Goal: Task Accomplishment & Management: Manage account settings

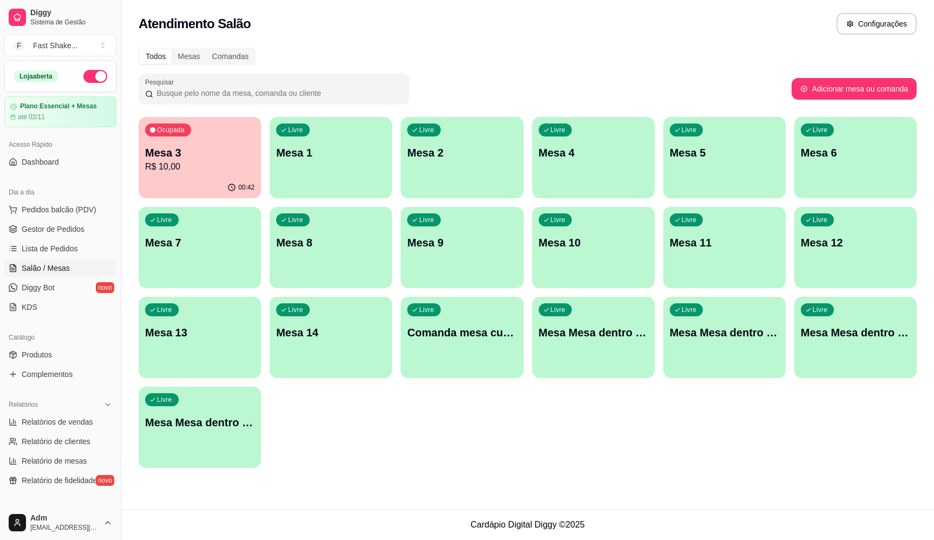
click at [444, 172] on div "Livre Mesa 2" at bounding box center [462, 151] width 122 height 68
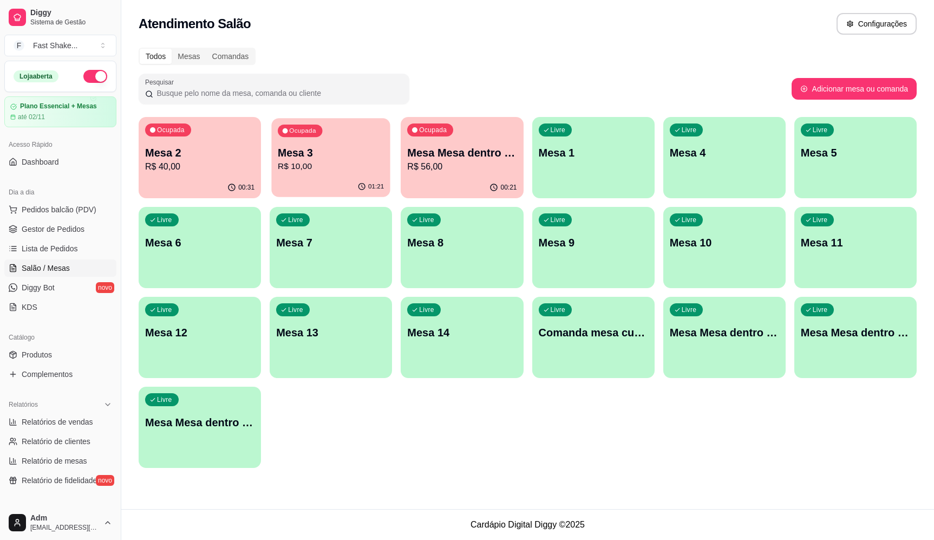
click at [351, 173] on p "R$ 10,00" at bounding box center [331, 166] width 106 height 12
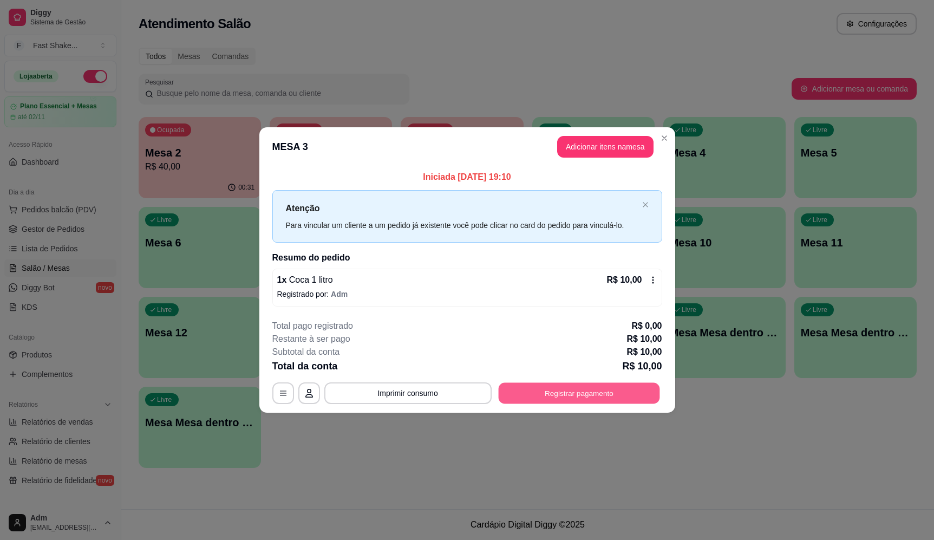
click at [573, 396] on button "Registrar pagamento" at bounding box center [578, 393] width 161 height 21
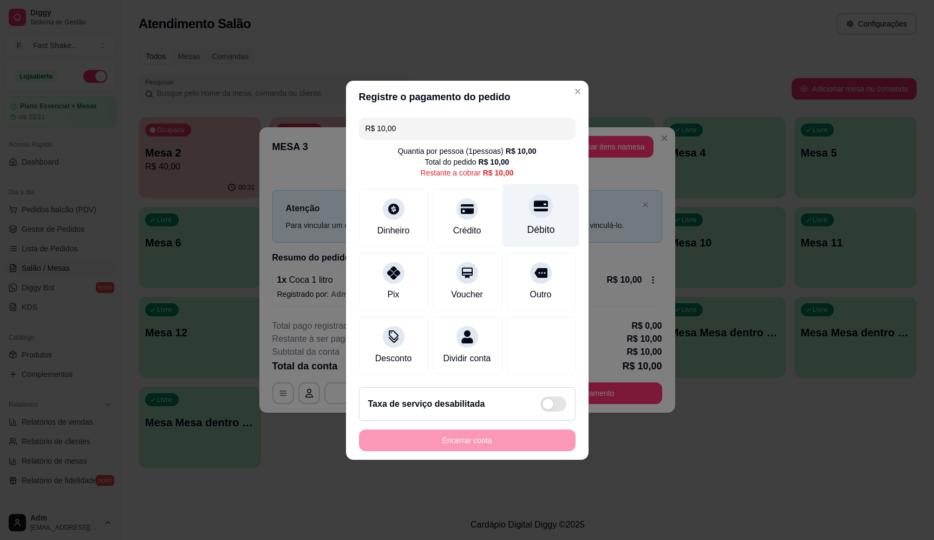
click at [538, 199] on icon at bounding box center [540, 206] width 14 height 14
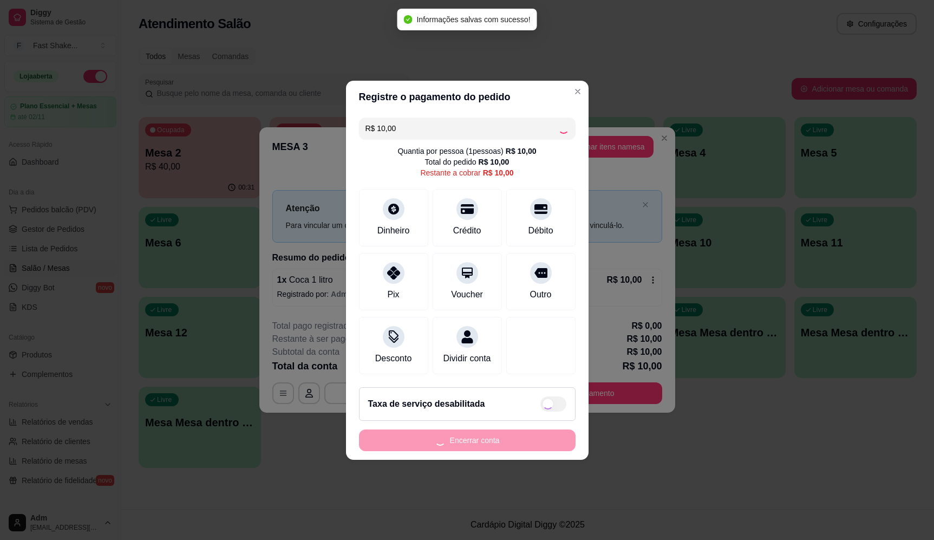
type input "R$ 0,00"
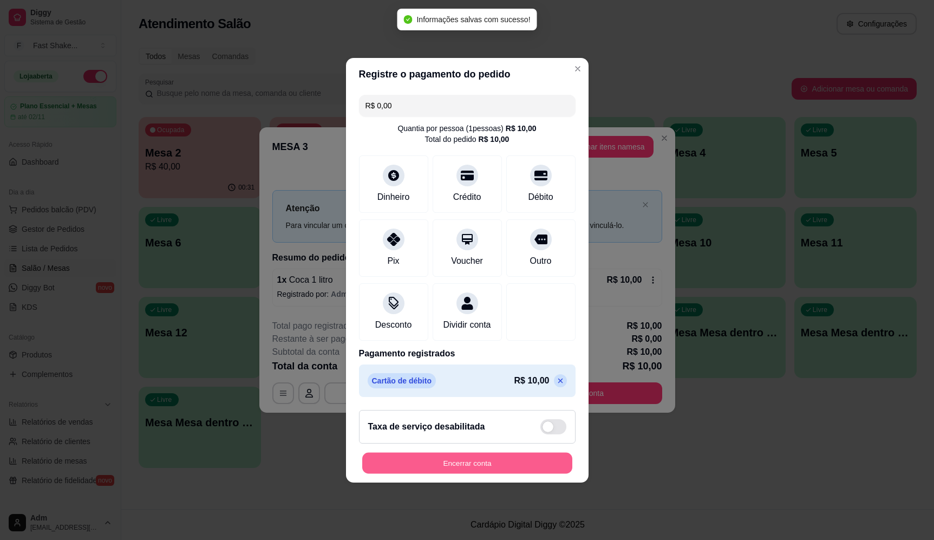
click at [478, 469] on button "Encerrar conta" at bounding box center [467, 462] width 210 height 21
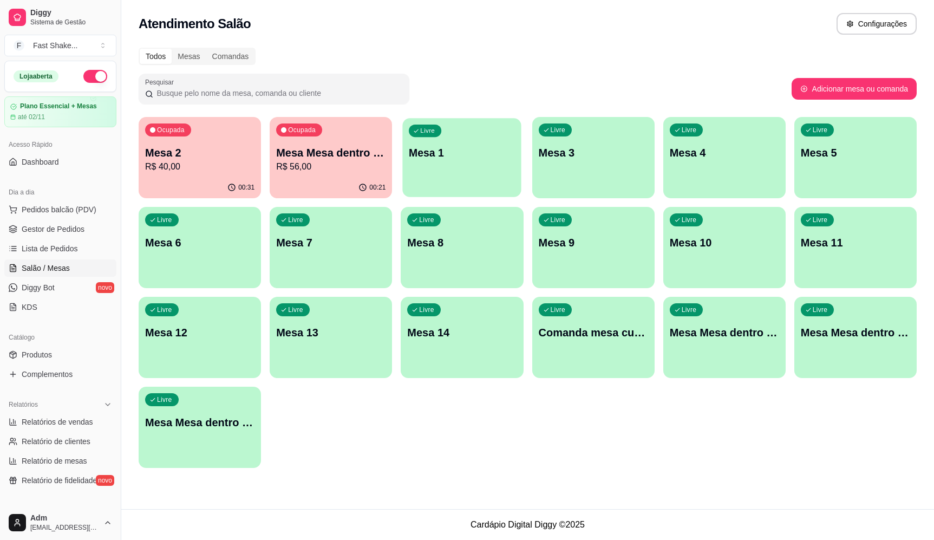
click at [447, 180] on div "Livre Mesa 1" at bounding box center [462, 151] width 119 height 66
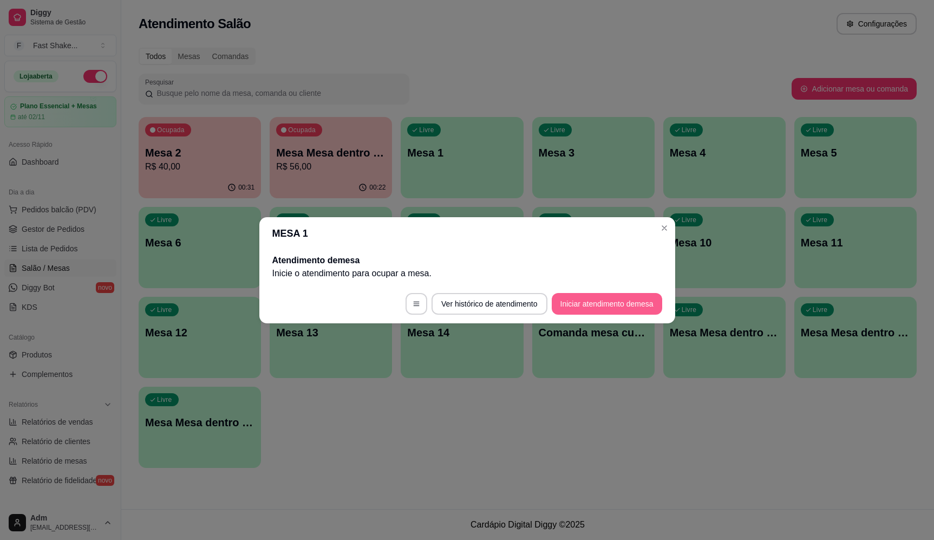
click at [625, 308] on button "Iniciar atendimento de mesa" at bounding box center [607, 304] width 110 height 22
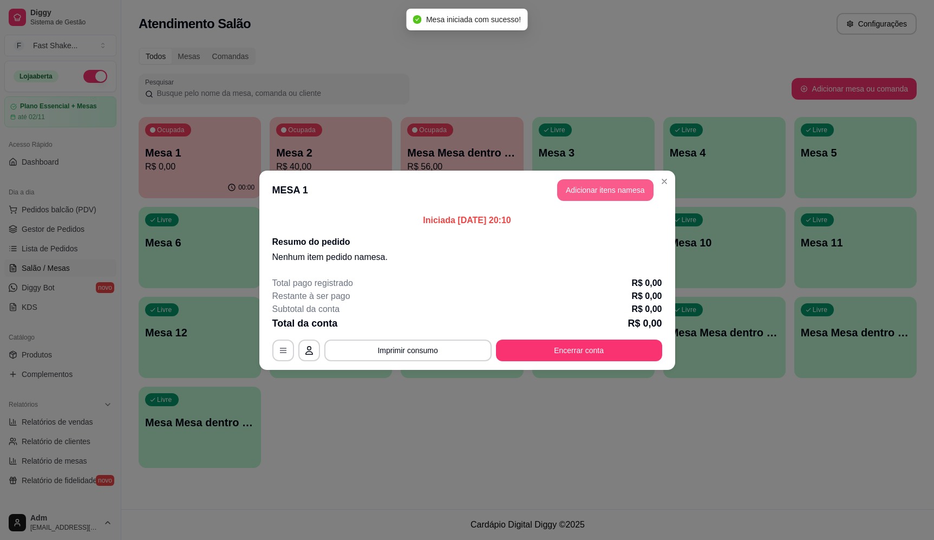
click at [592, 193] on button "Adicionar itens na mesa" at bounding box center [605, 190] width 96 height 22
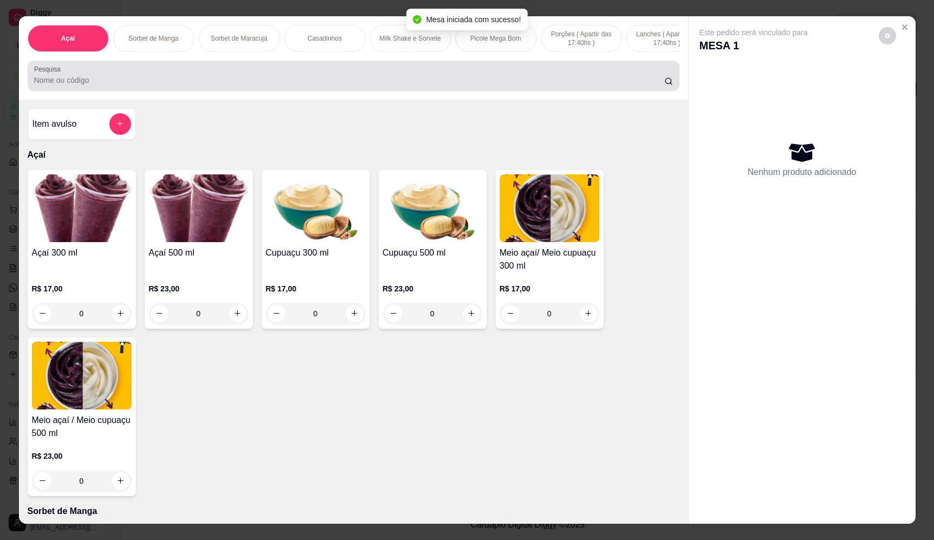
click at [243, 85] on input "Pesquisa" at bounding box center [349, 80] width 630 height 11
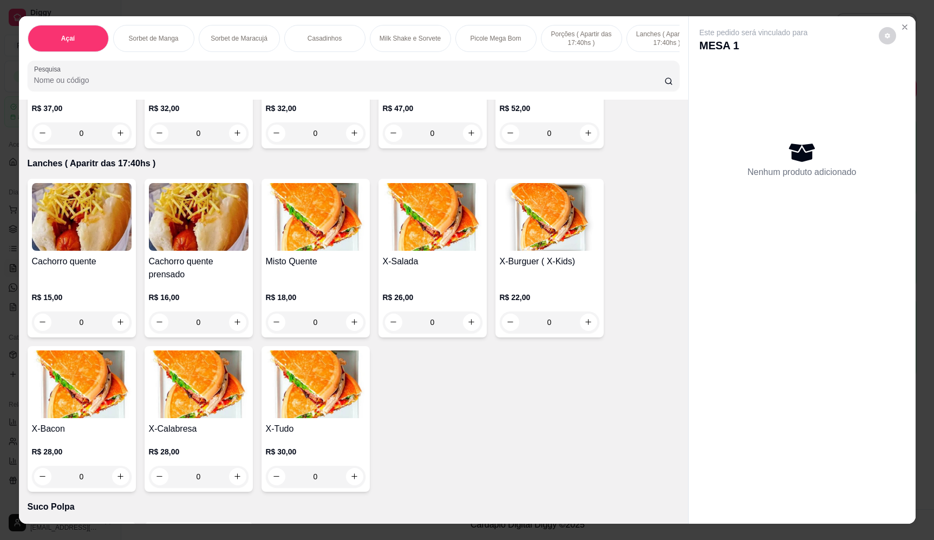
scroll to position [2274, 0]
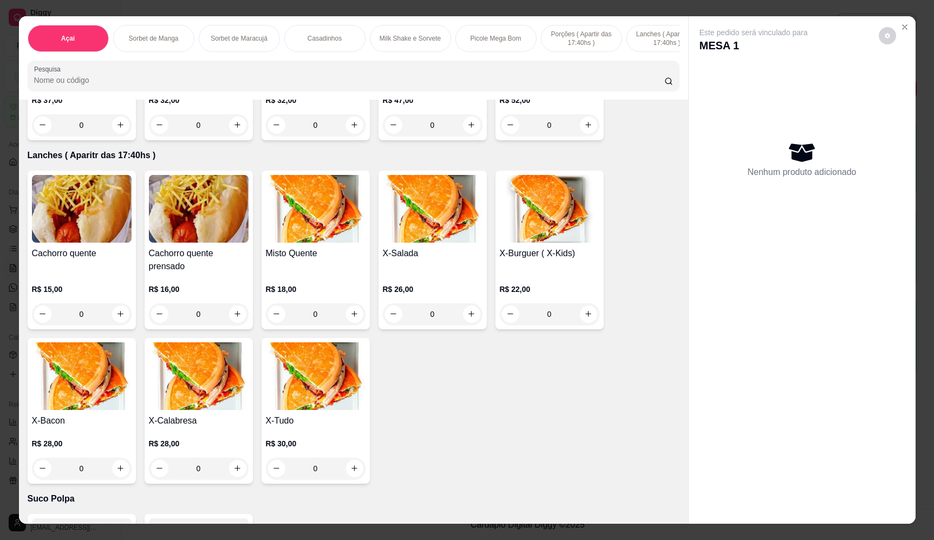
click at [468, 324] on div "0" at bounding box center [433, 314] width 100 height 22
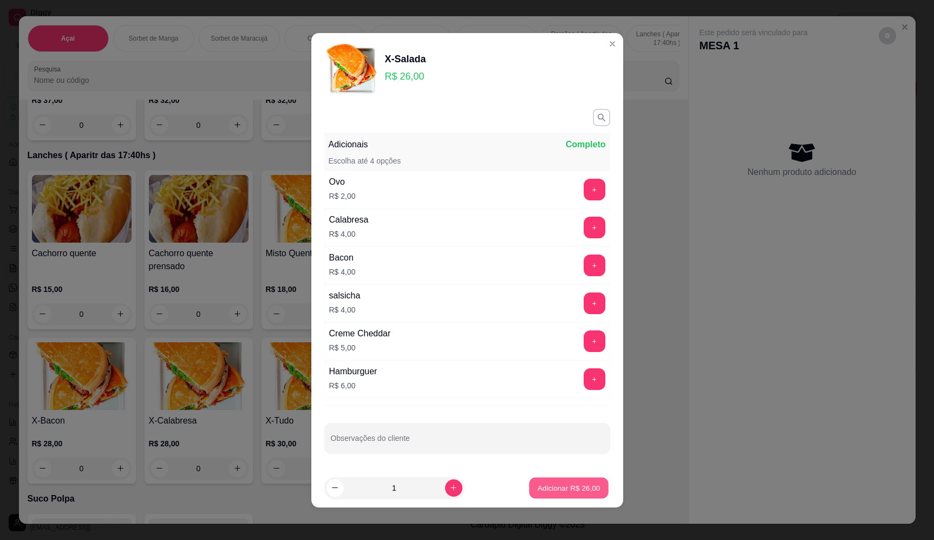
click at [542, 484] on p "Adicionar R$ 26,00" at bounding box center [569, 487] width 63 height 10
type input "1"
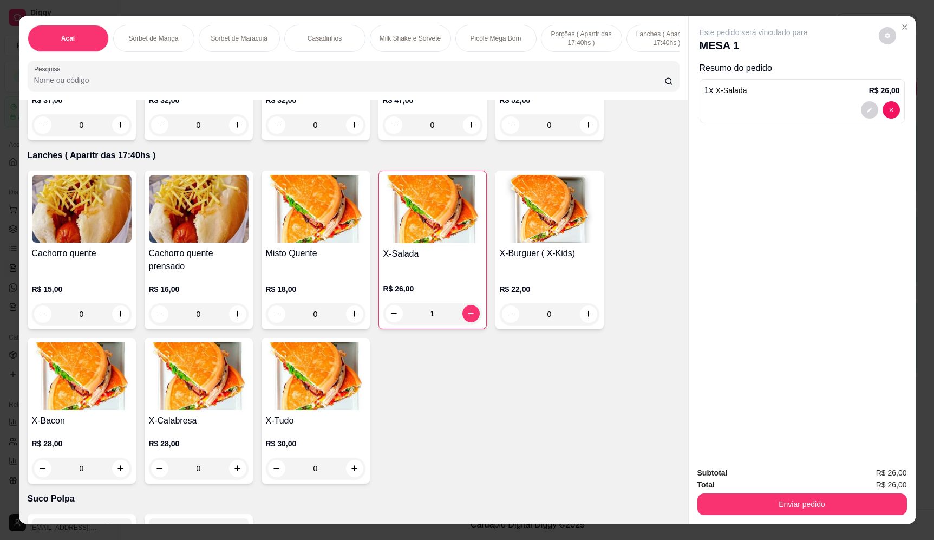
click at [115, 323] on div "0" at bounding box center [82, 314] width 100 height 22
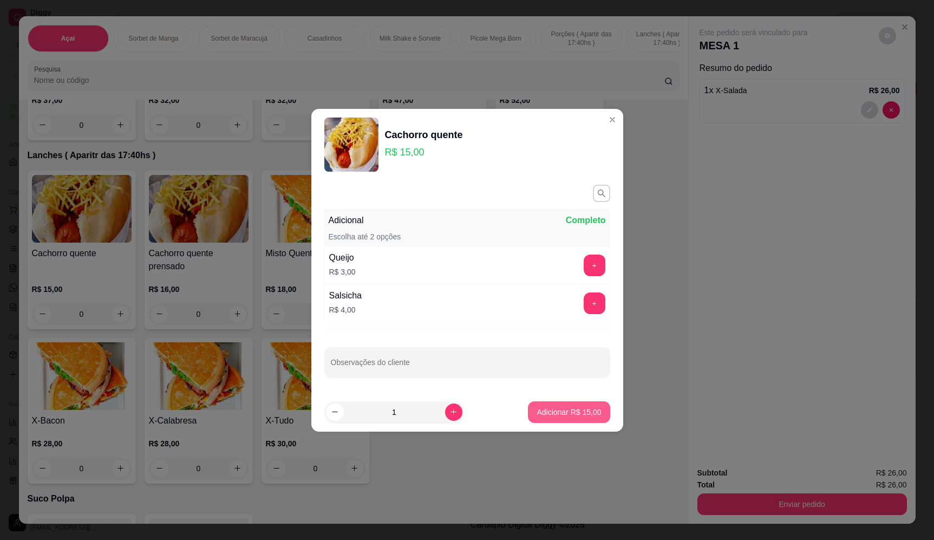
click at [578, 415] on p "Adicionar R$ 15,00" at bounding box center [569, 412] width 64 height 11
type input "1"
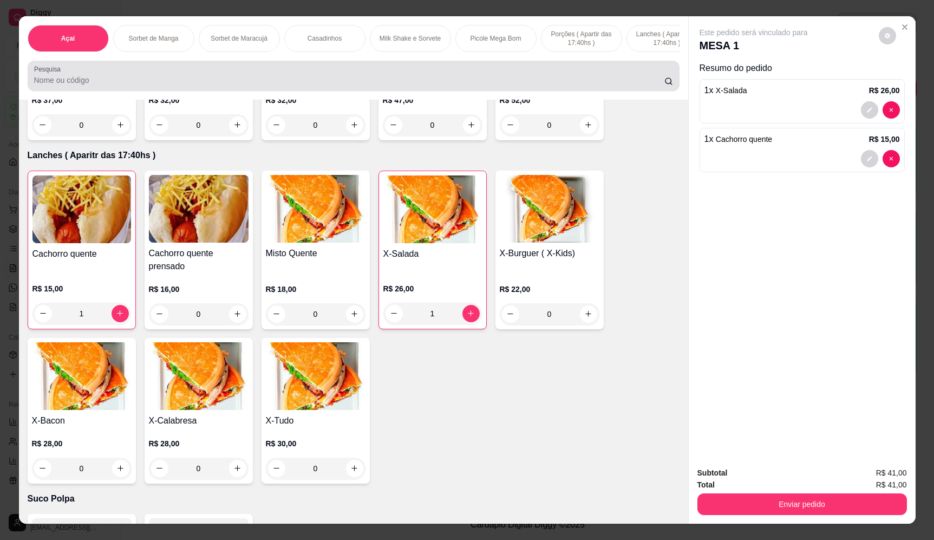
drag, startPoint x: 246, startPoint y: 80, endPoint x: 237, endPoint y: 82, distance: 9.5
click at [246, 80] on div at bounding box center [353, 76] width 639 height 22
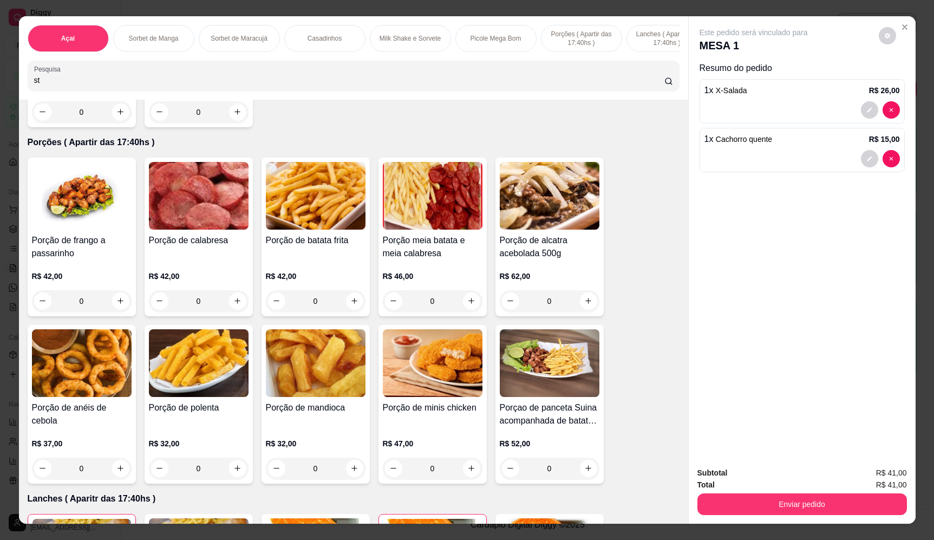
scroll to position [2617, 0]
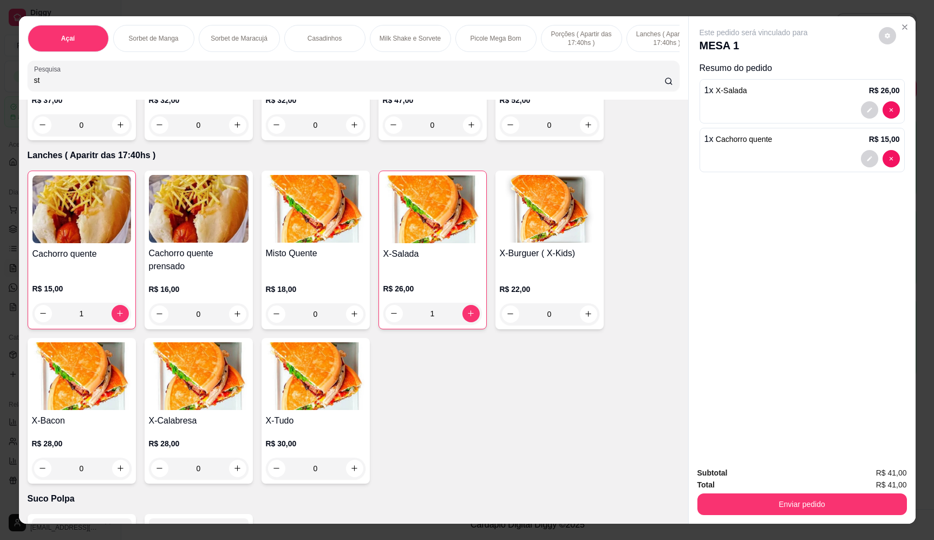
type input "st"
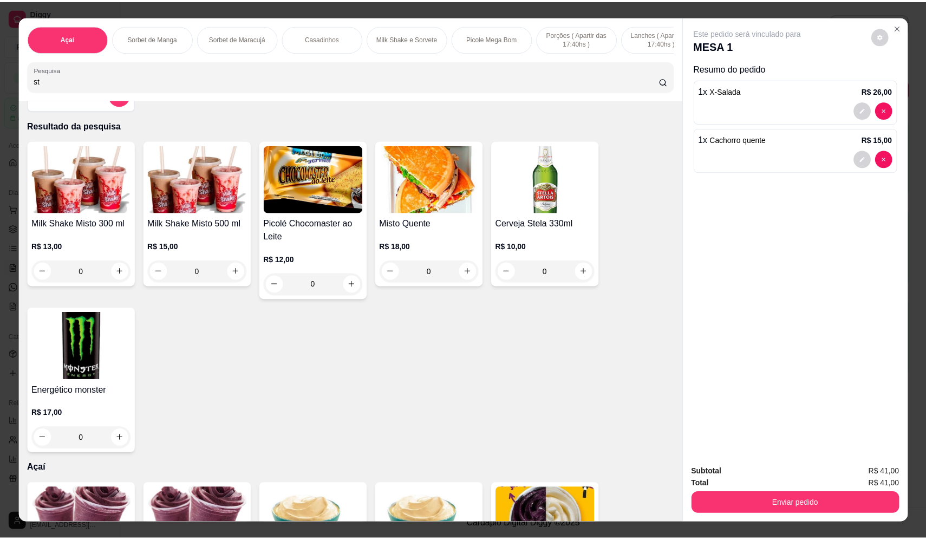
scroll to position [0, 0]
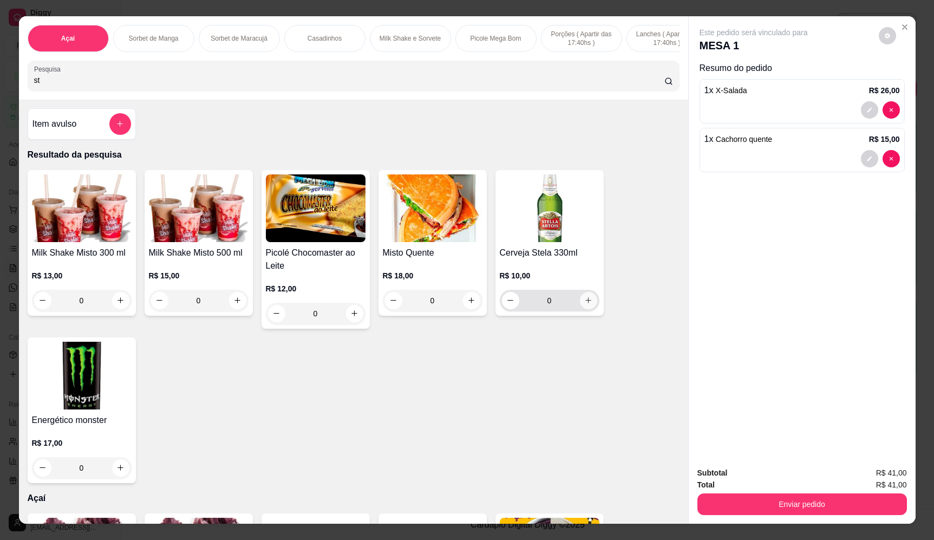
click at [584, 304] on icon "increase-product-quantity" at bounding box center [588, 300] width 8 height 8
type input "1"
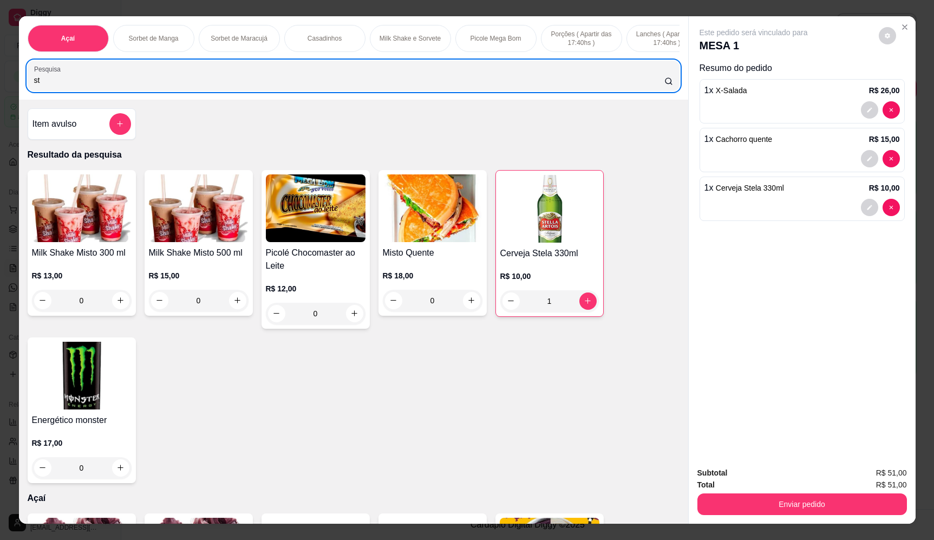
drag, startPoint x: 84, startPoint y: 82, endPoint x: 79, endPoint y: 82, distance: 5.4
click at [79, 82] on div "st" at bounding box center [353, 76] width 639 height 22
click at [117, 128] on icon "add-separate-item" at bounding box center [120, 124] width 8 height 8
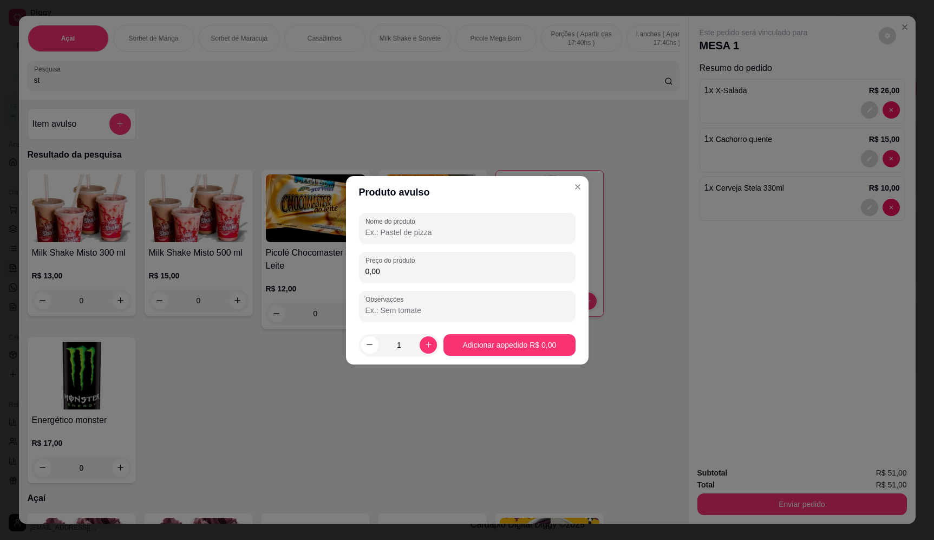
click at [454, 227] on input "Nome do produto" at bounding box center [467, 232] width 204 height 11
type input "cerveja bud"
click at [391, 279] on div "Preço do produto 0,00" at bounding box center [467, 267] width 217 height 30
type input "6,00"
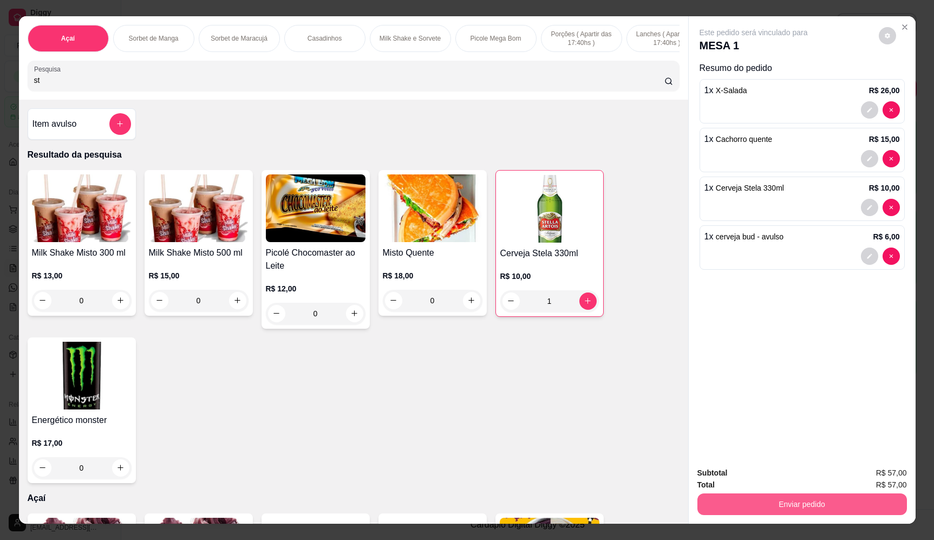
click at [797, 495] on button "Enviar pedido" at bounding box center [802, 504] width 210 height 22
click at [872, 475] on button "Enviar pedido" at bounding box center [878, 477] width 61 height 21
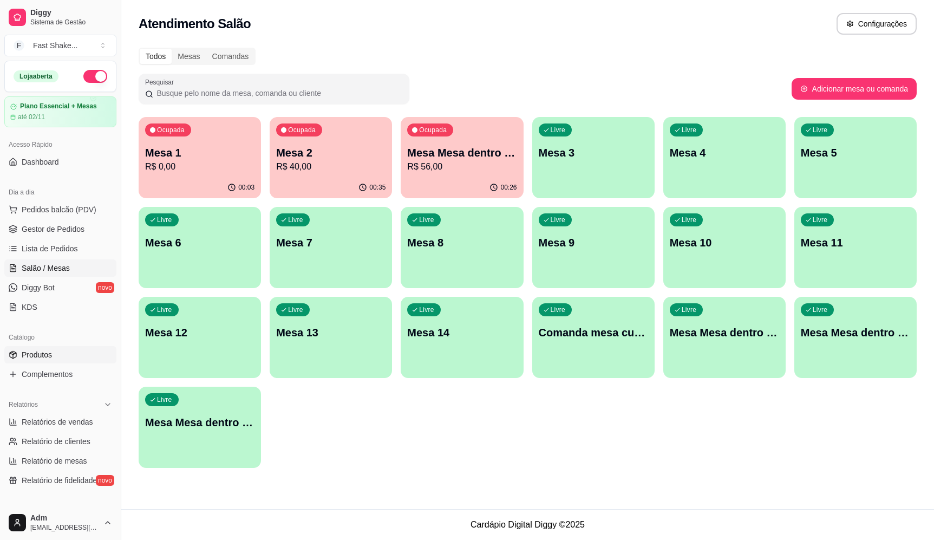
click at [60, 359] on link "Produtos" at bounding box center [60, 354] width 112 height 17
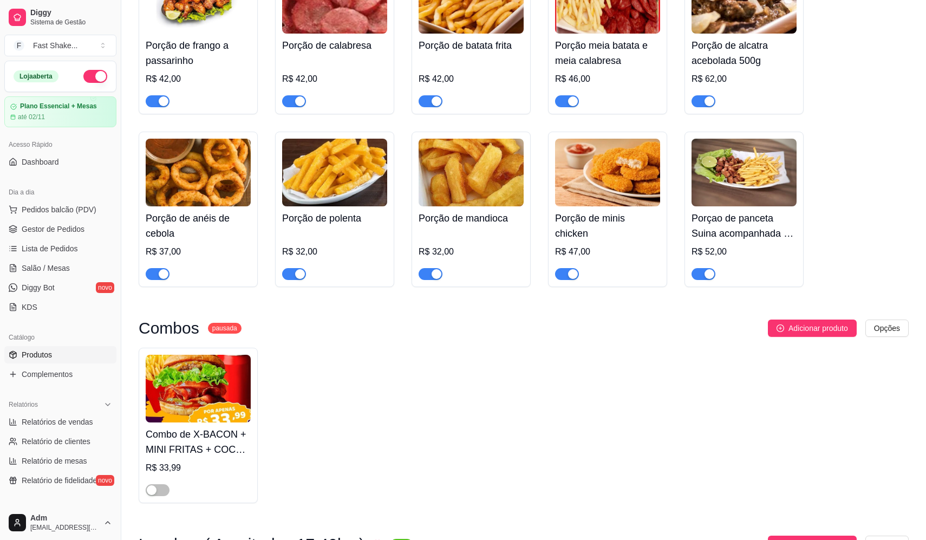
scroll to position [3249, 0]
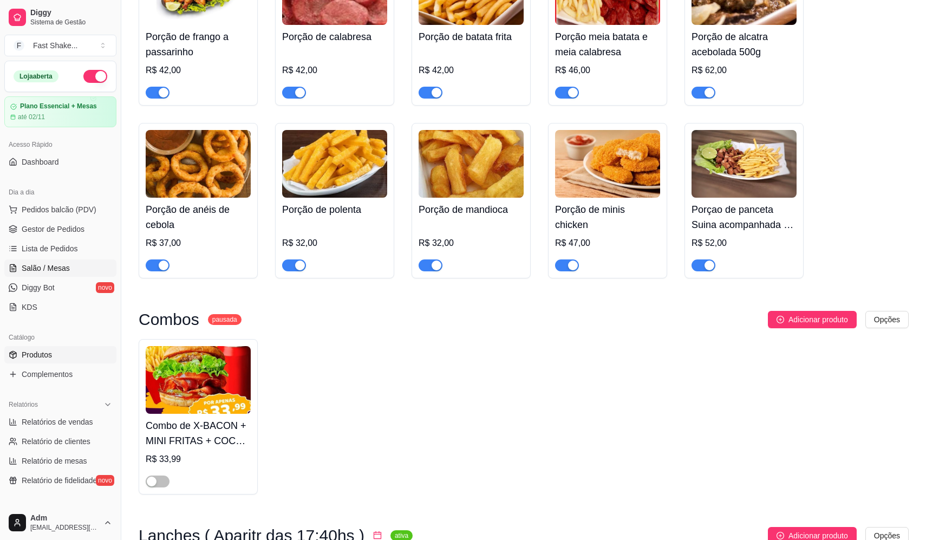
click at [49, 269] on span "Salão / Mesas" at bounding box center [46, 268] width 48 height 11
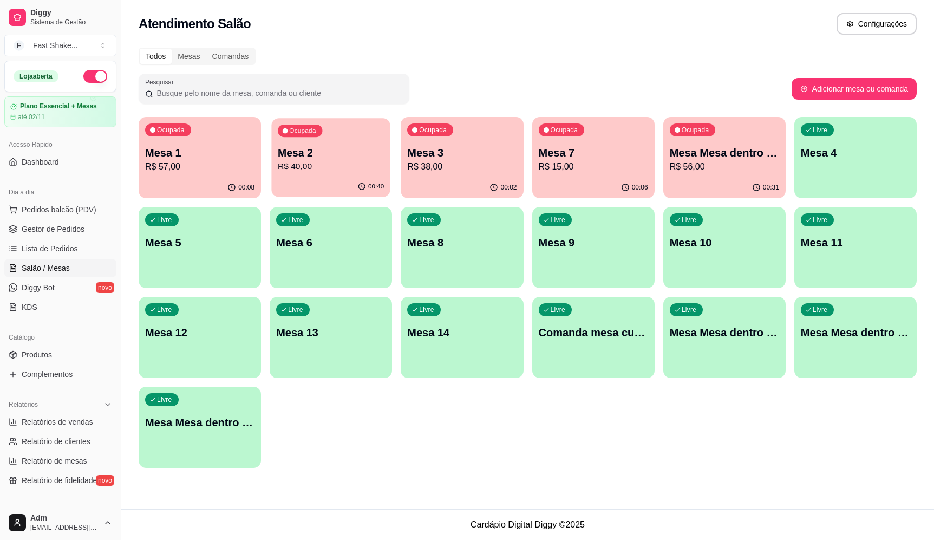
click at [283, 130] on icon "button" at bounding box center [285, 130] width 5 height 5
click at [177, 168] on p "R$ 57,00" at bounding box center [200, 166] width 106 height 12
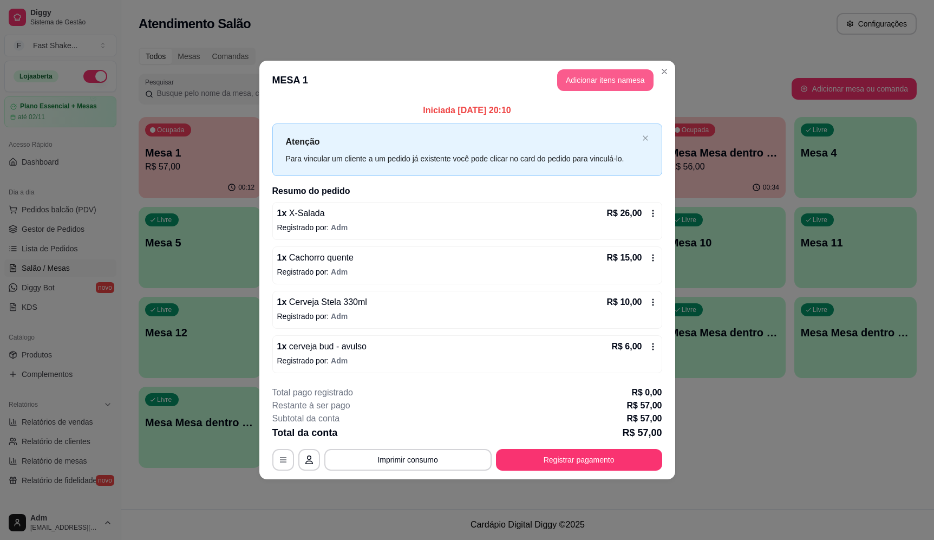
click at [581, 73] on button "Adicionar itens na mesa" at bounding box center [605, 80] width 96 height 22
click at [238, 86] on input "Pesquisa" at bounding box center [349, 80] width 630 height 11
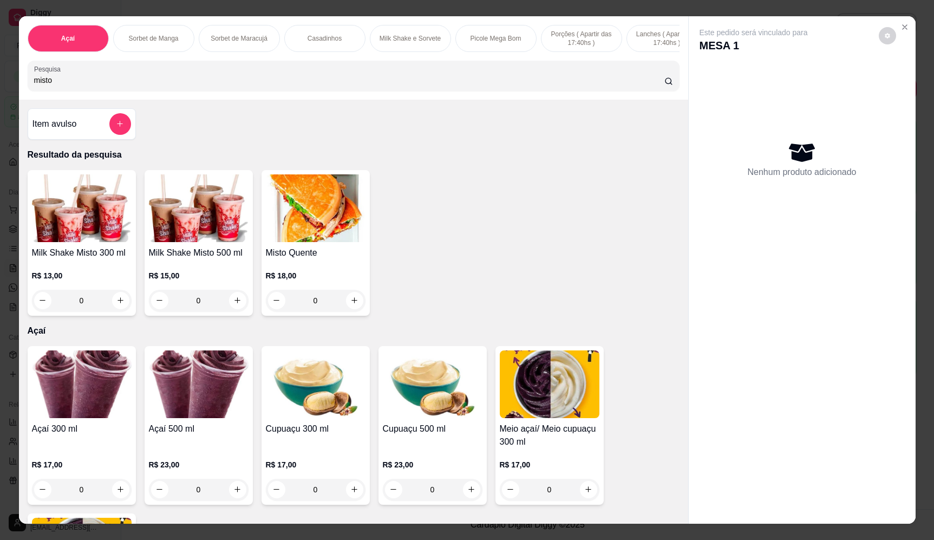
type input "misto"
click at [348, 310] on div "0" at bounding box center [316, 301] width 100 height 22
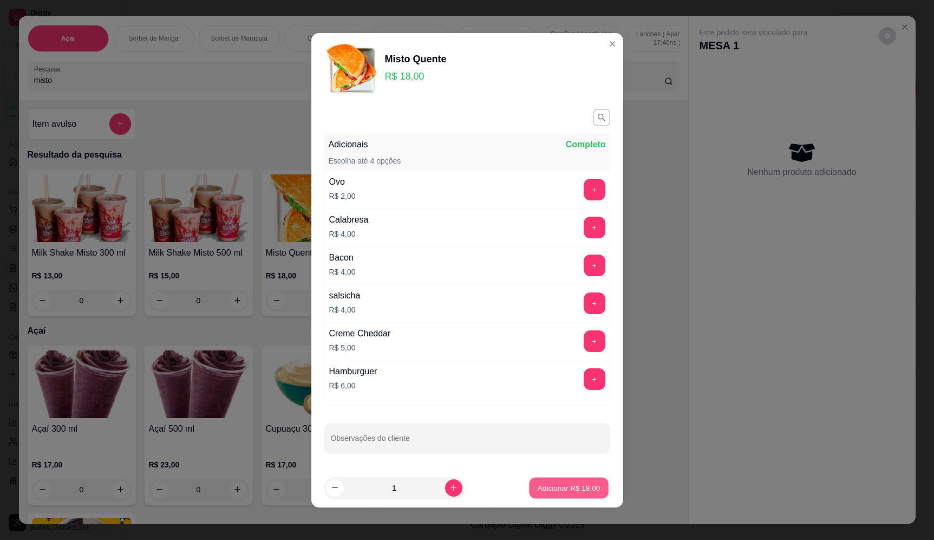
click at [573, 484] on p "Adicionar R$ 18,00" at bounding box center [569, 487] width 63 height 10
type input "1"
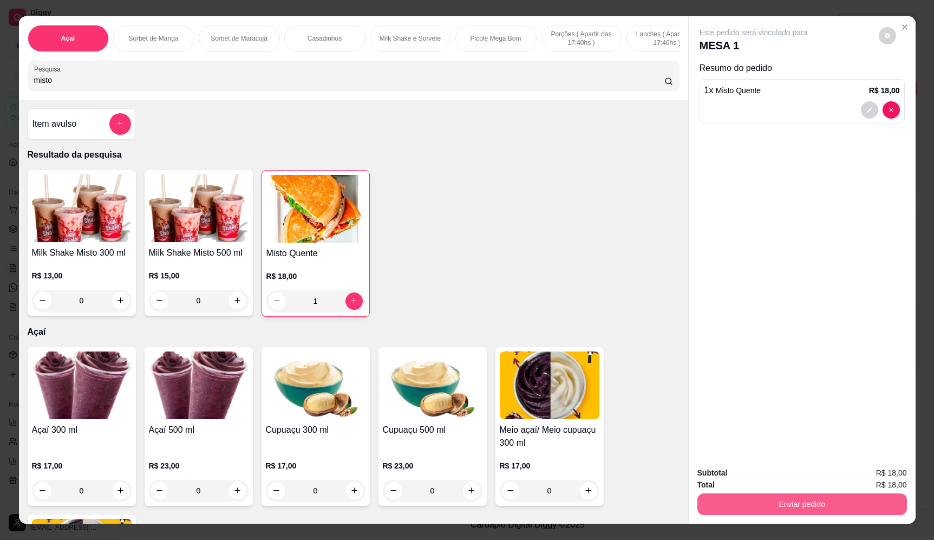
click at [843, 501] on button "Enviar pedido" at bounding box center [802, 504] width 210 height 22
click at [867, 471] on button "Enviar pedido" at bounding box center [878, 477] width 61 height 21
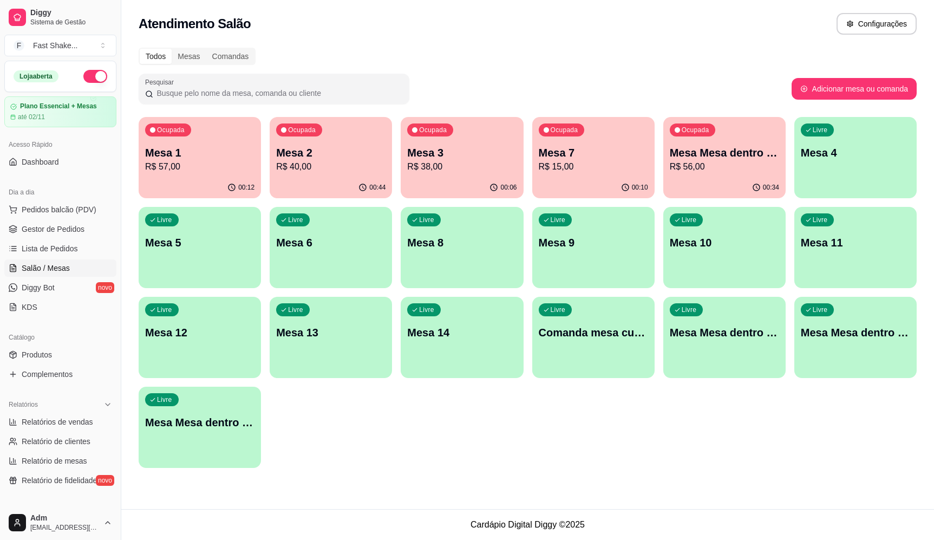
click at [176, 157] on p "Mesa 1" at bounding box center [199, 152] width 109 height 15
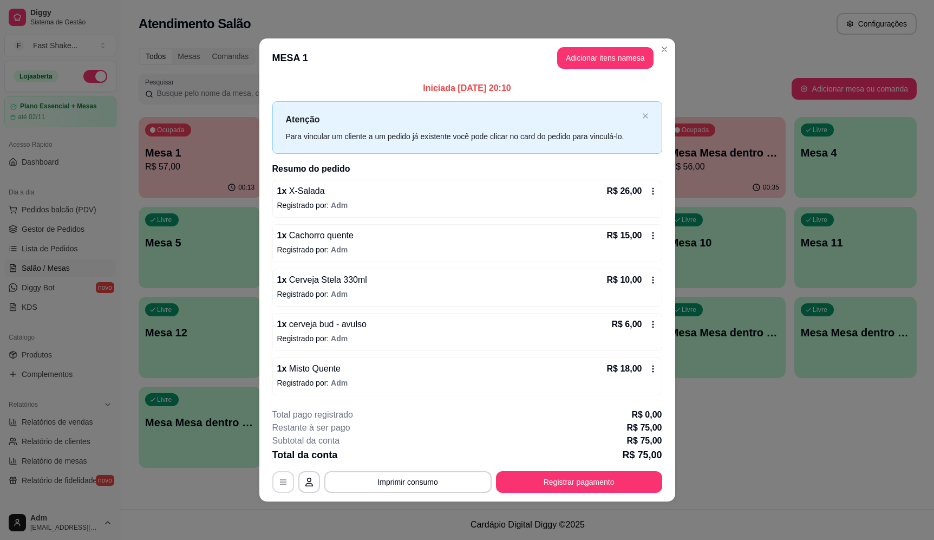
click at [283, 480] on icon "button" at bounding box center [283, 482] width 9 height 9
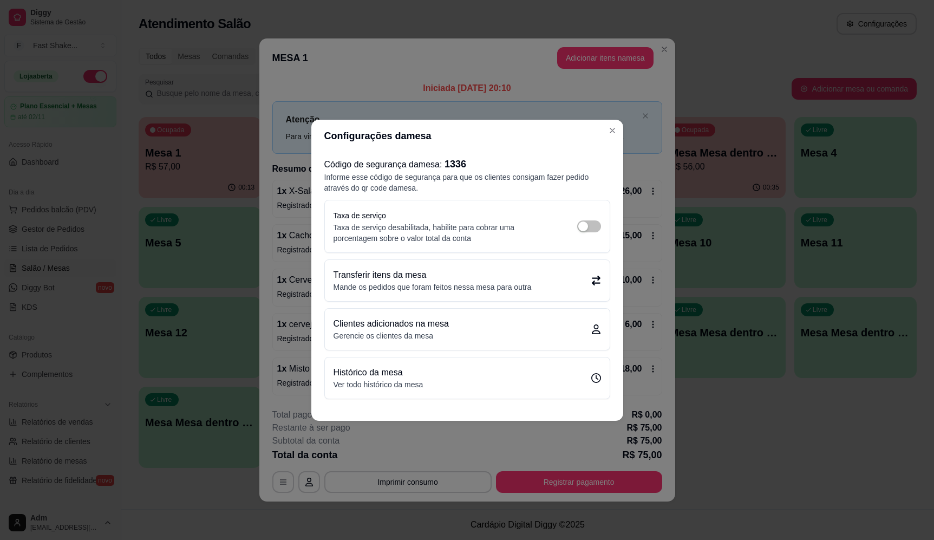
click at [379, 287] on p "Mande os pedidos que foram feitos nessa mesa para outra" at bounding box center [433, 287] width 198 height 11
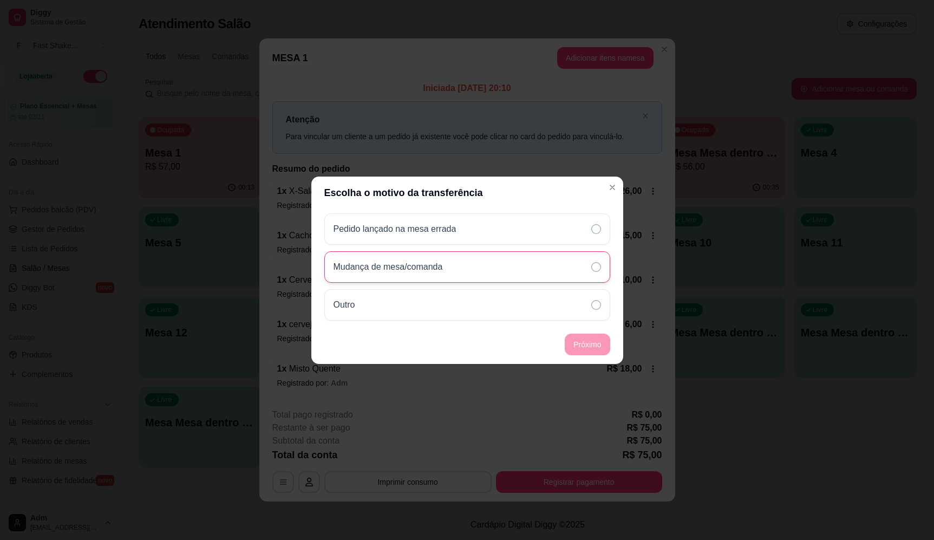
click at [398, 267] on p "Mudança de mesa/comanda" at bounding box center [388, 266] width 109 height 13
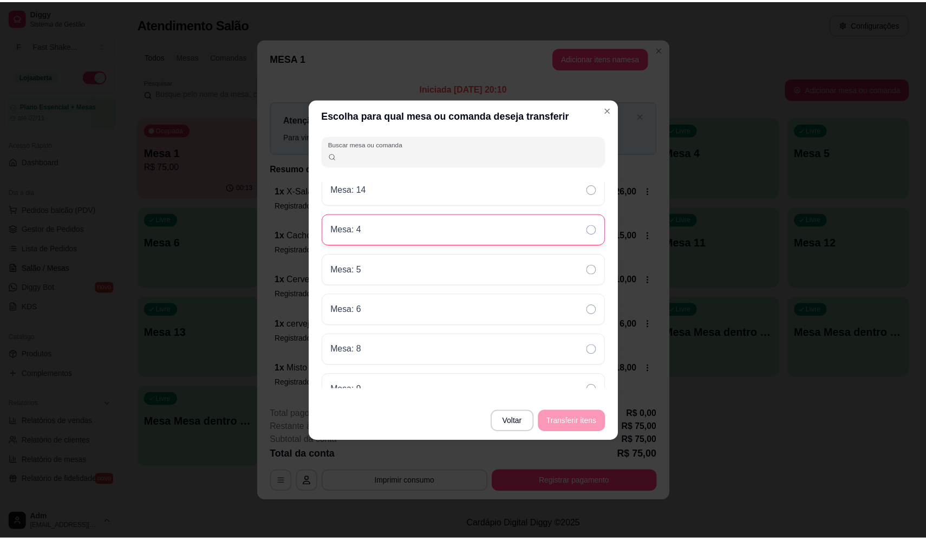
scroll to position [114, 0]
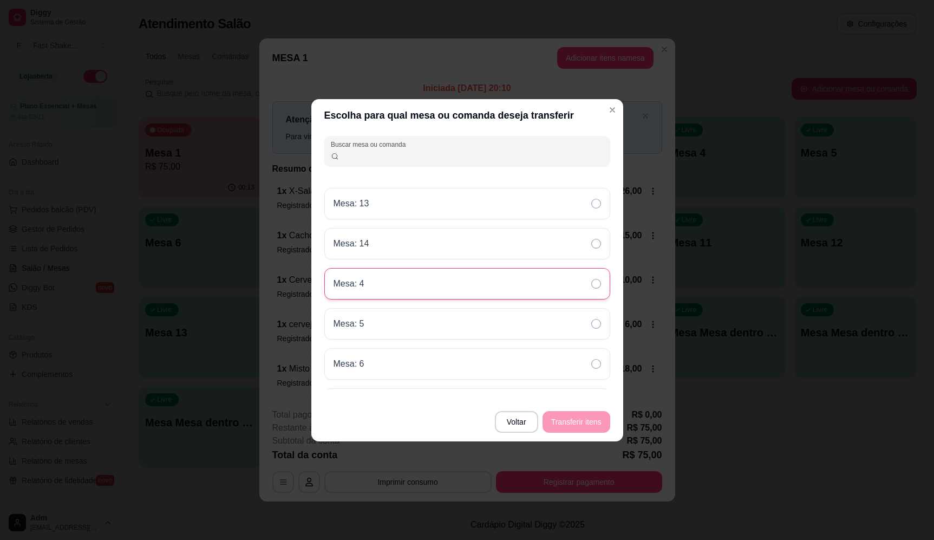
click at [436, 278] on div "Mesa: 4" at bounding box center [467, 283] width 286 height 31
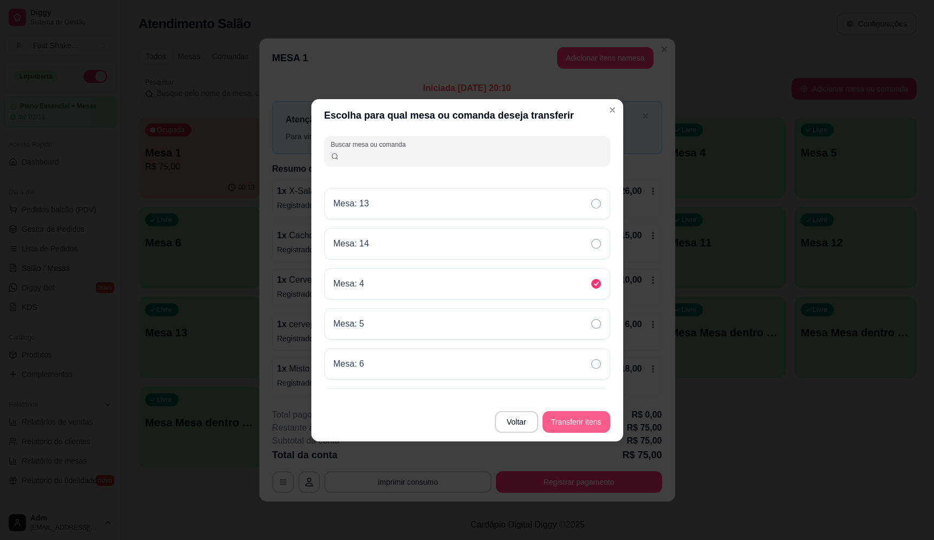
click at [567, 424] on button "Transferir itens" at bounding box center [577, 422] width 68 height 22
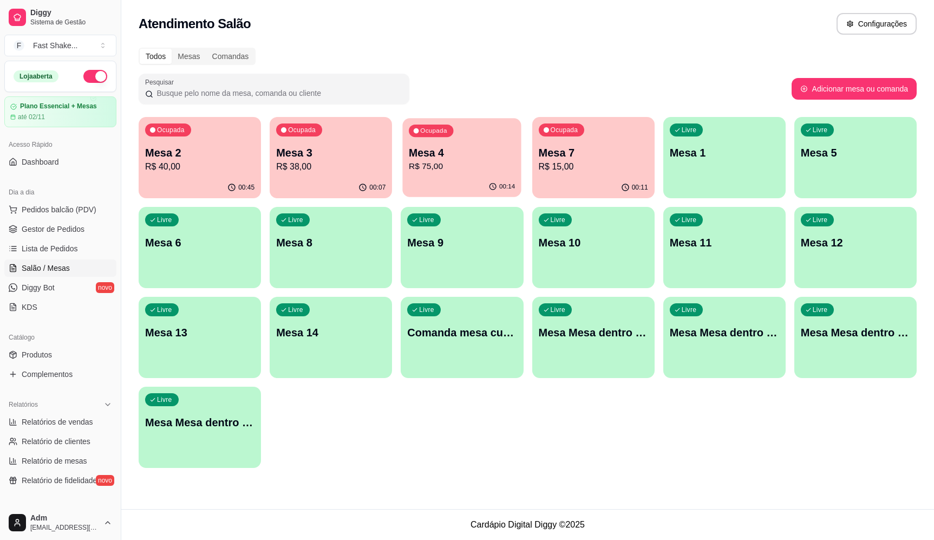
click at [473, 144] on div "Ocupada Mesa 4 R$ 75,00" at bounding box center [462, 147] width 119 height 58
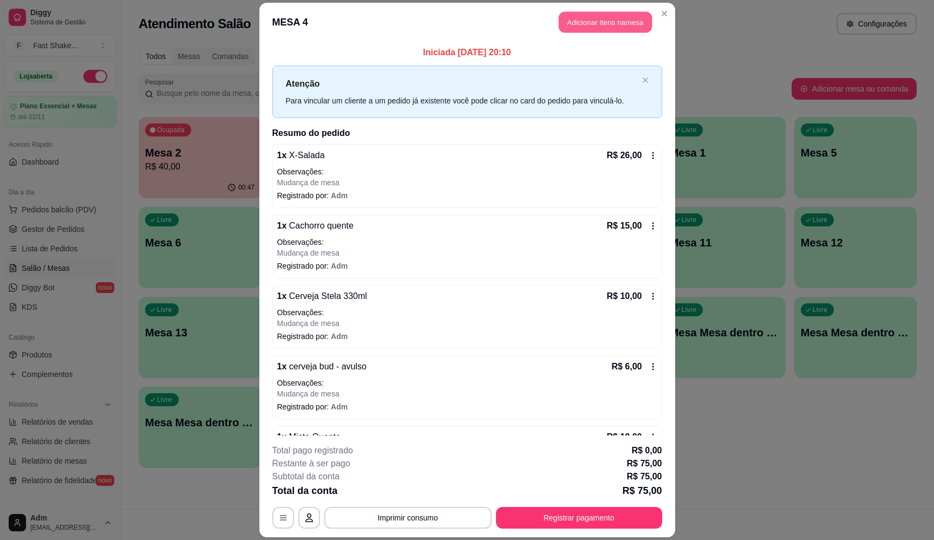
click at [594, 22] on button "Adicionar itens na mesa" at bounding box center [605, 22] width 93 height 21
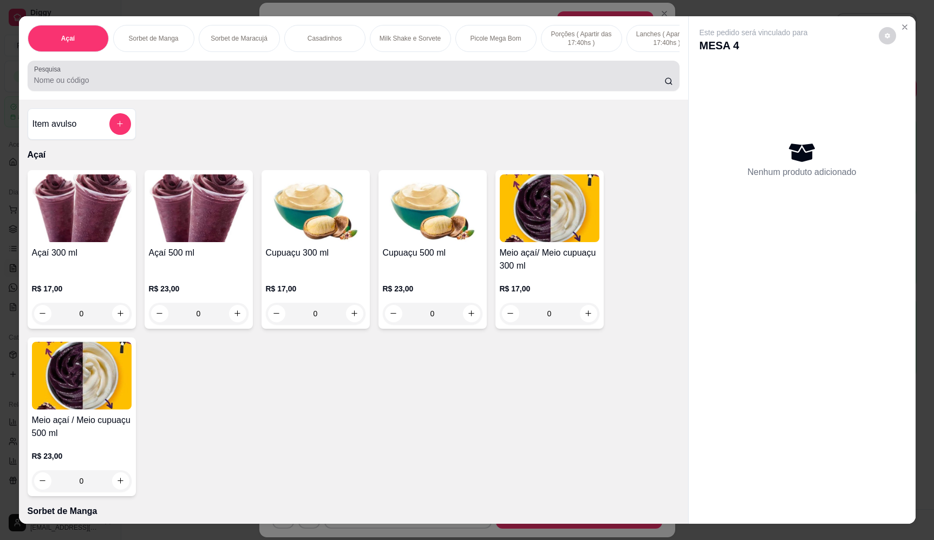
click at [223, 80] on div at bounding box center [353, 76] width 639 height 22
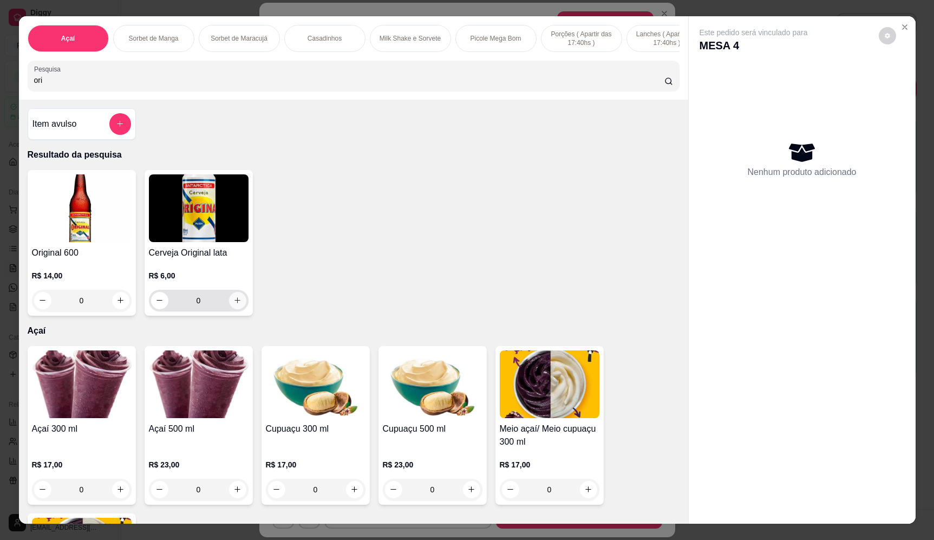
type input "ori"
click at [233, 304] on icon "increase-product-quantity" at bounding box center [237, 300] width 8 height 8
type input "1"
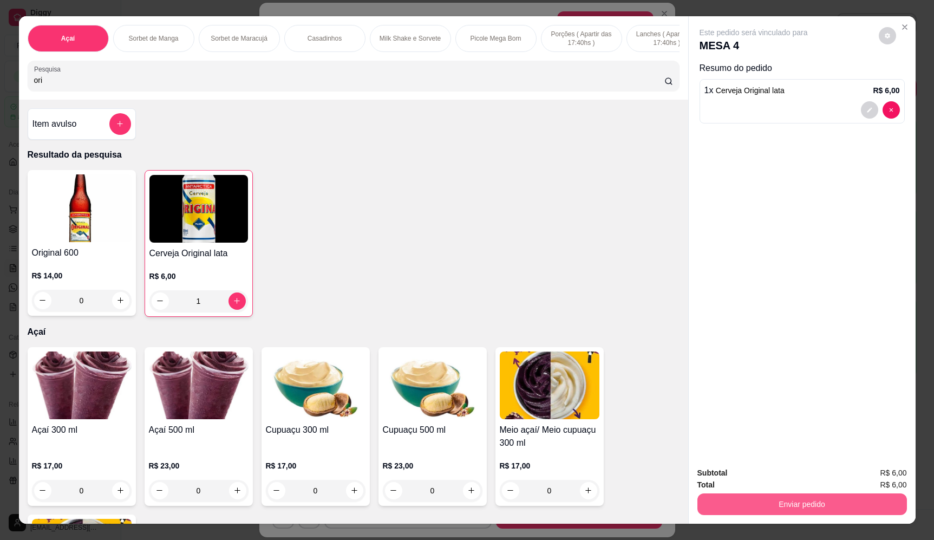
click at [811, 504] on button "Enviar pedido" at bounding box center [802, 504] width 210 height 22
click at [890, 471] on button "Enviar pedido" at bounding box center [878, 477] width 61 height 21
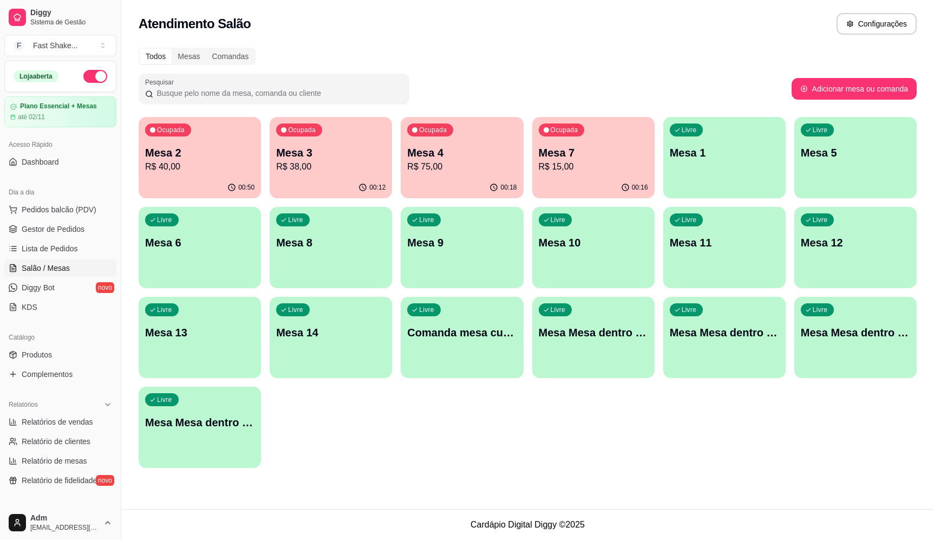
click at [180, 168] on p "R$ 40,00" at bounding box center [199, 166] width 109 height 13
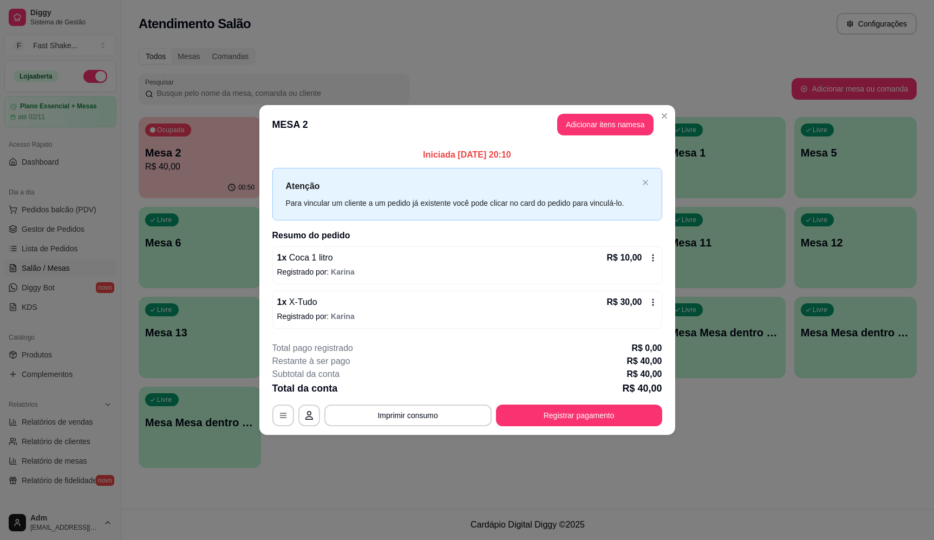
click at [586, 414] on button "Registrar pagamento" at bounding box center [579, 415] width 166 height 22
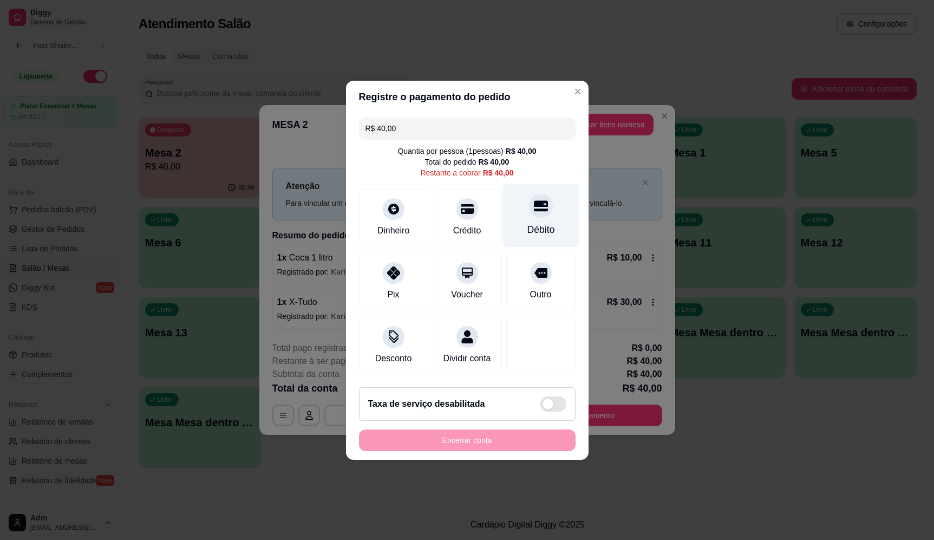
click at [529, 204] on div at bounding box center [541, 206] width 24 height 24
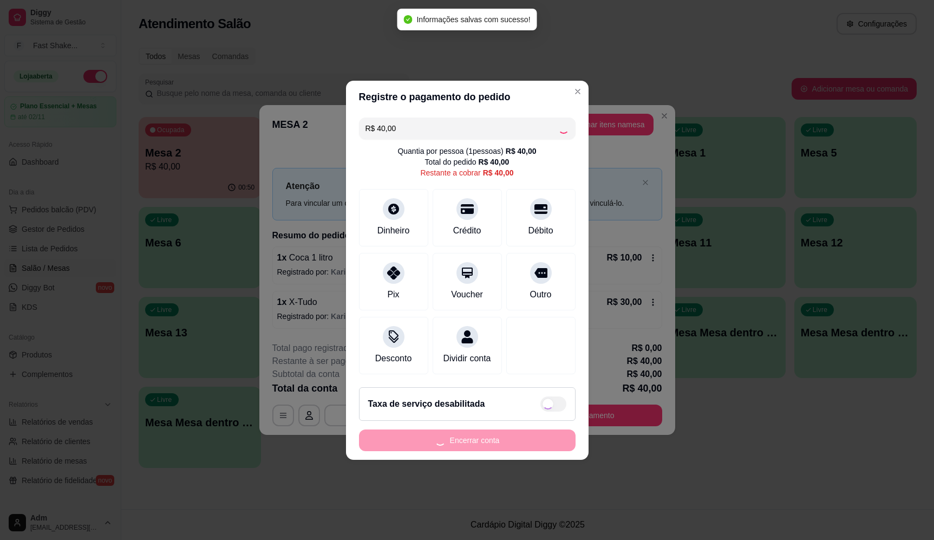
type input "R$ 0,00"
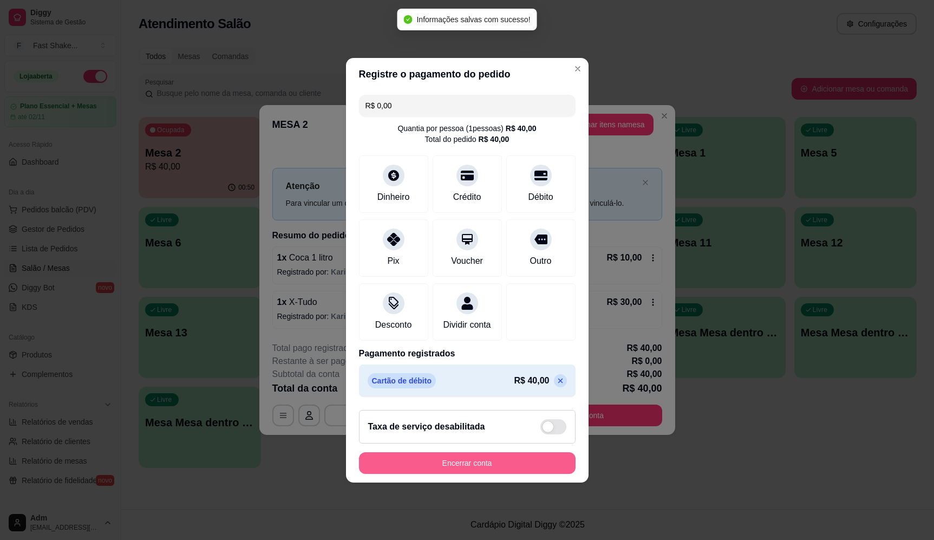
click at [496, 473] on button "Encerrar conta" at bounding box center [467, 463] width 217 height 22
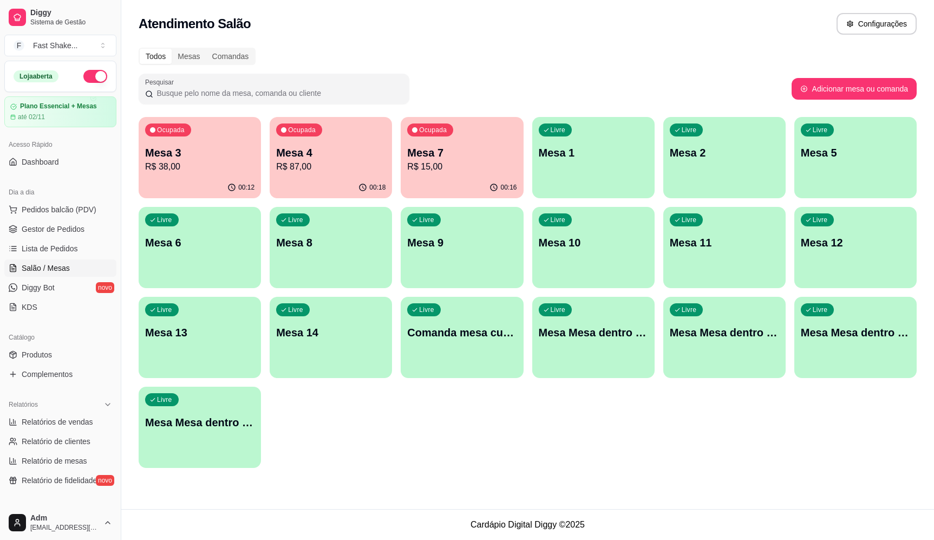
click at [357, 157] on p "Mesa 4" at bounding box center [330, 152] width 109 height 15
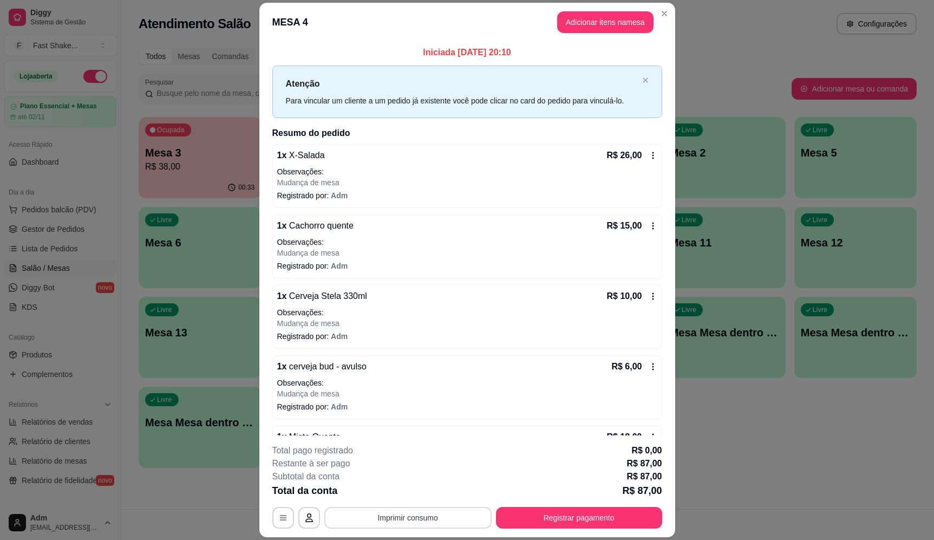
click at [421, 522] on button "Imprimir consumo" at bounding box center [407, 518] width 167 height 22
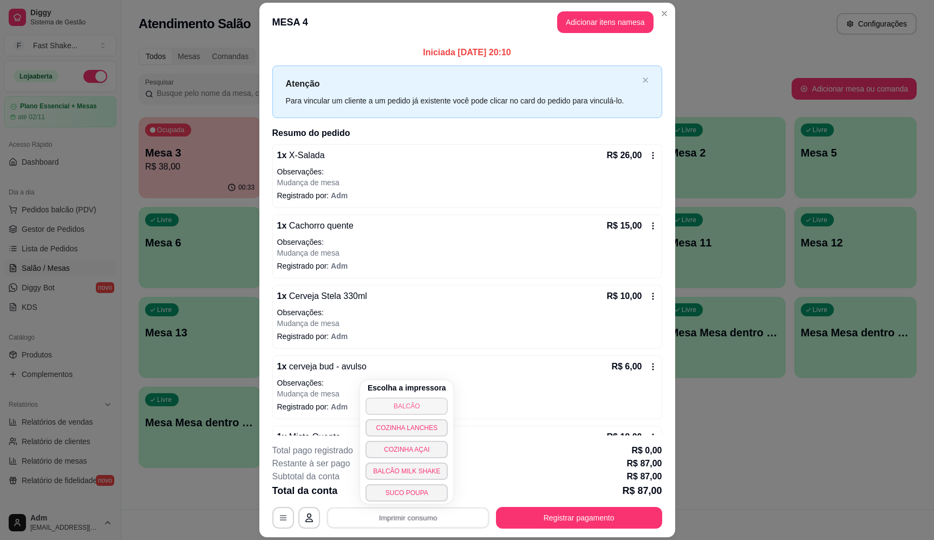
click at [407, 407] on button "BALCÃO" at bounding box center [406, 405] width 82 height 17
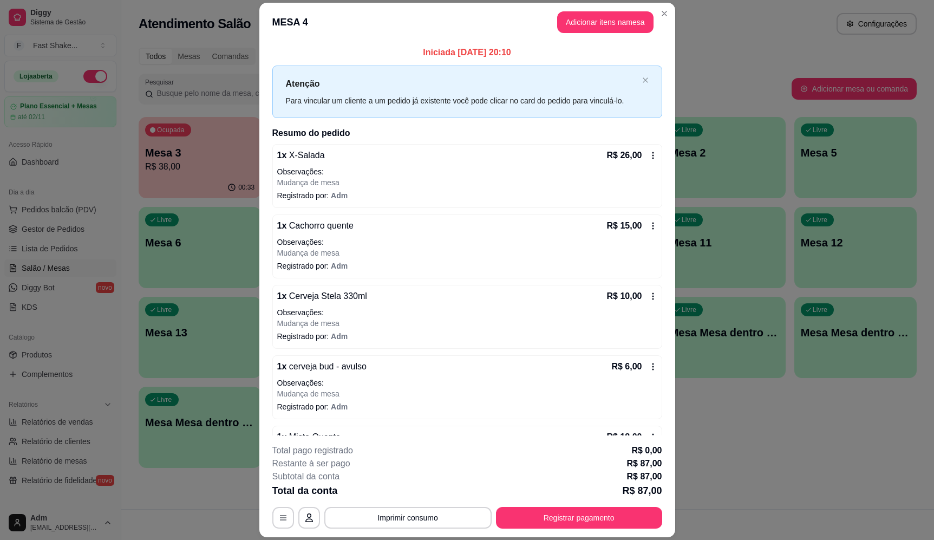
click at [588, 534] on footer "**********" at bounding box center [467, 486] width 416 height 102
click at [572, 498] on div "Total da conta R$ 87,00" at bounding box center [467, 490] width 390 height 15
click at [561, 508] on button "Registrar pagamento" at bounding box center [578, 517] width 161 height 21
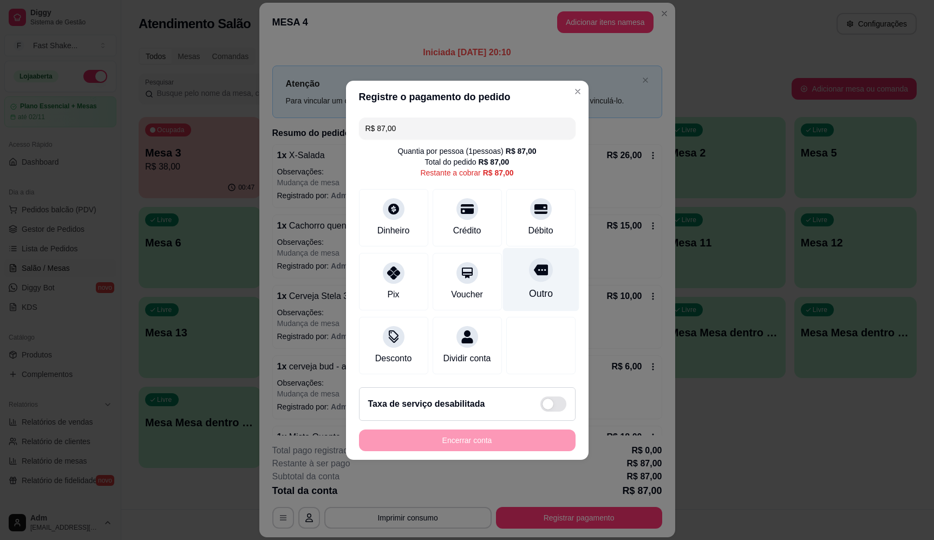
click at [529, 265] on div at bounding box center [541, 270] width 24 height 24
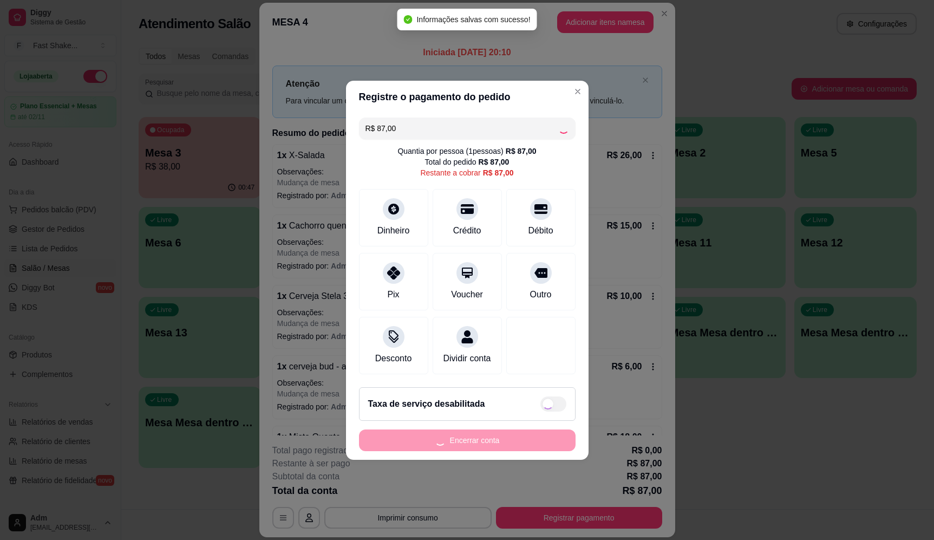
type input "R$ 0,00"
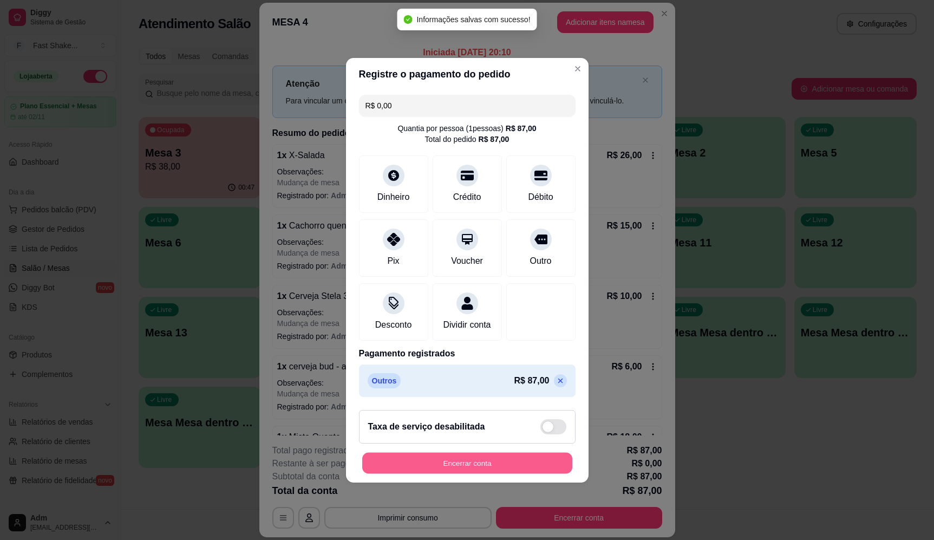
click at [492, 460] on button "Encerrar conta" at bounding box center [467, 462] width 210 height 21
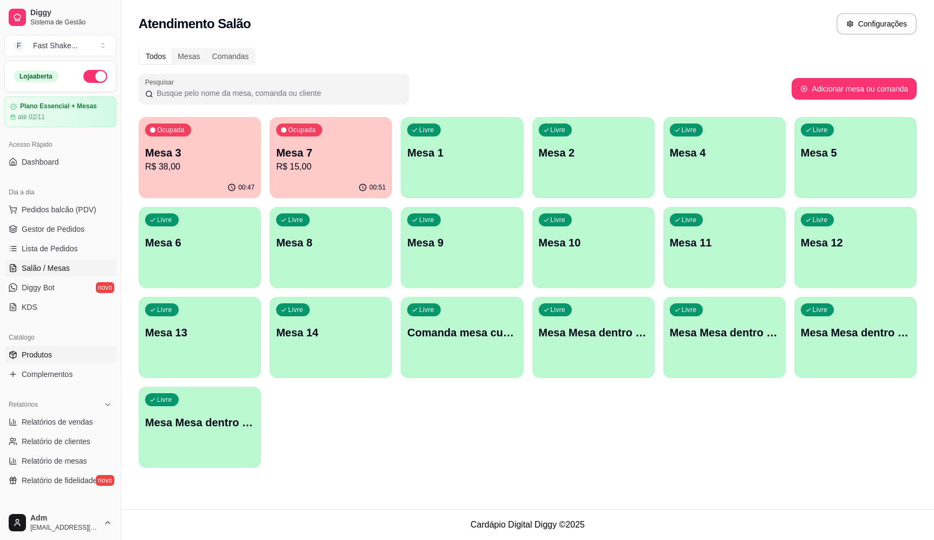
click at [53, 355] on link "Produtos" at bounding box center [60, 354] width 112 height 17
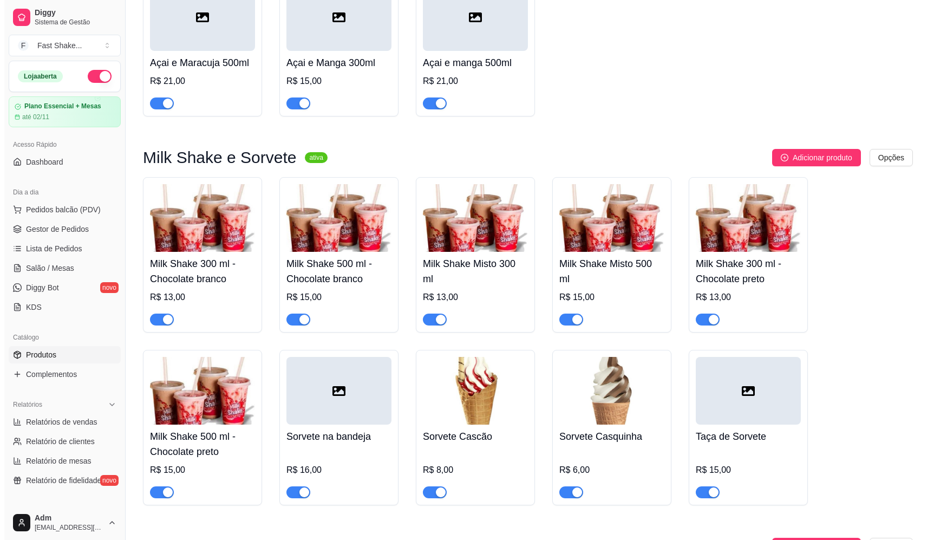
scroll to position [1354, 0]
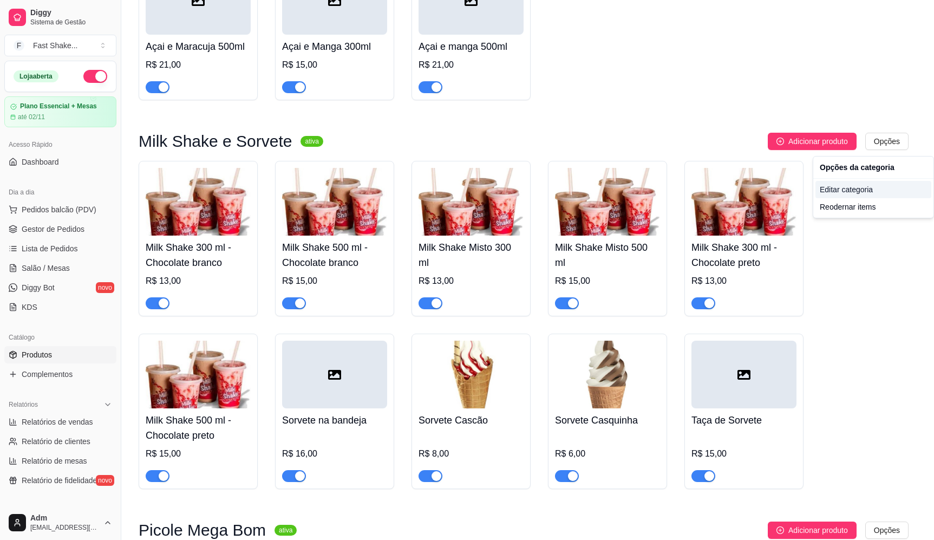
click at [854, 194] on div "Editar categoria" at bounding box center [873, 189] width 116 height 17
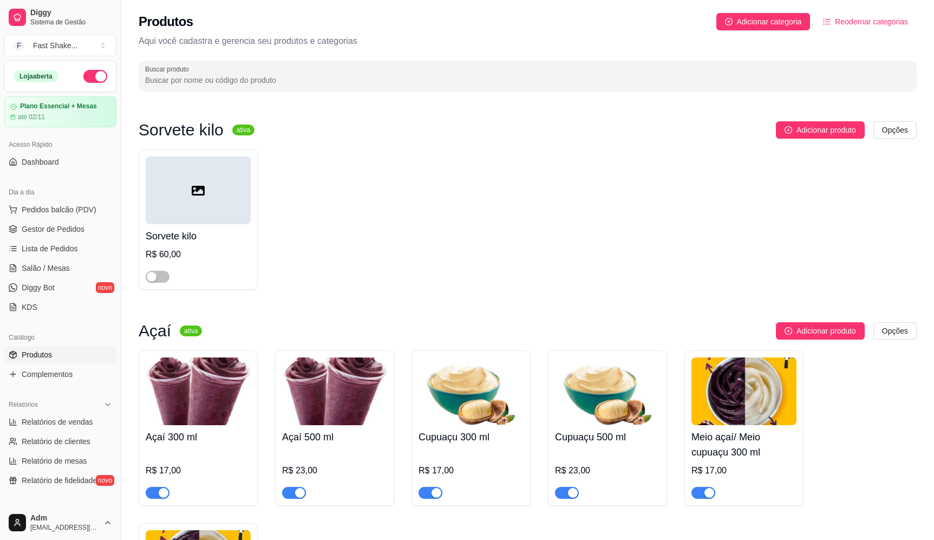
scroll to position [1229, 0]
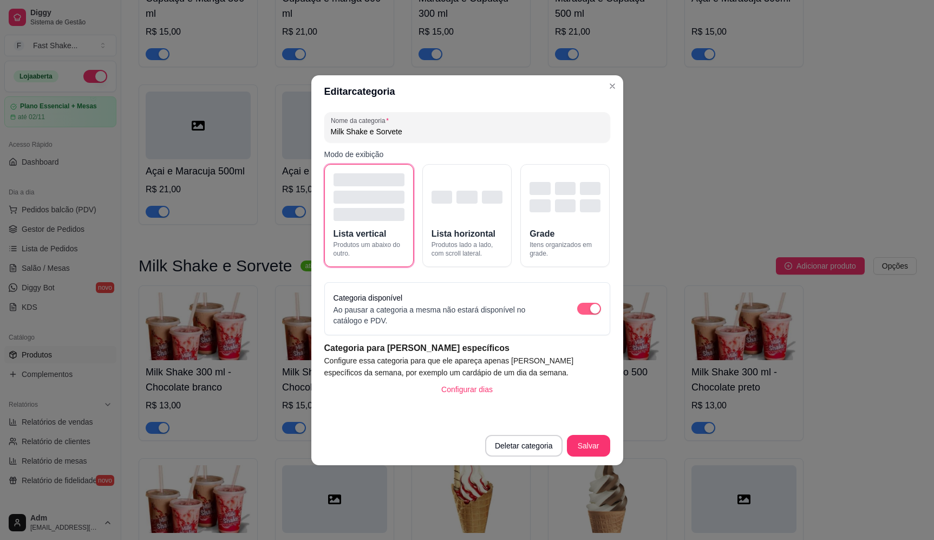
click at [598, 304] on div "button" at bounding box center [595, 309] width 10 height 10
click at [584, 443] on button "Salvar" at bounding box center [588, 446] width 43 height 22
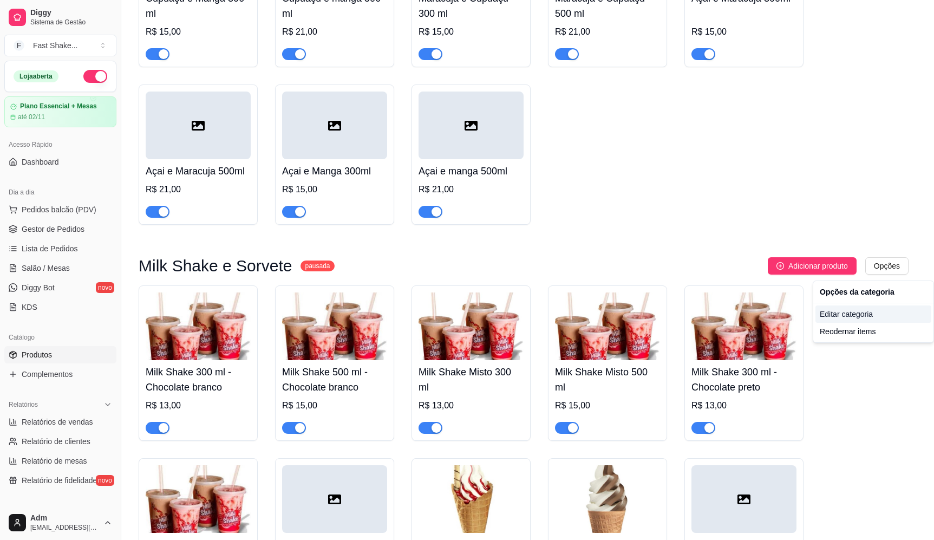
click at [861, 313] on div "Editar categoria" at bounding box center [873, 313] width 116 height 17
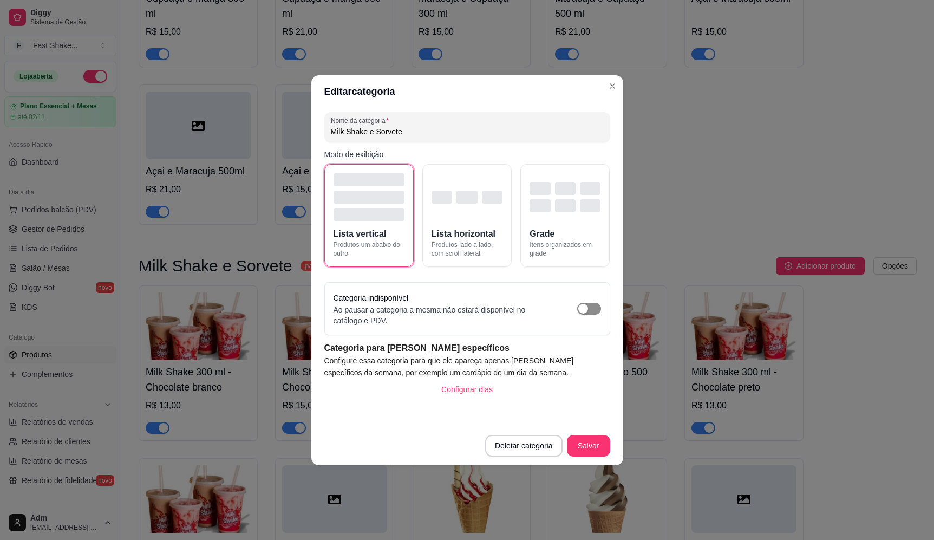
click at [591, 310] on span "button" at bounding box center [589, 309] width 24 height 12
click at [605, 454] on button "Salvar" at bounding box center [588, 445] width 42 height 21
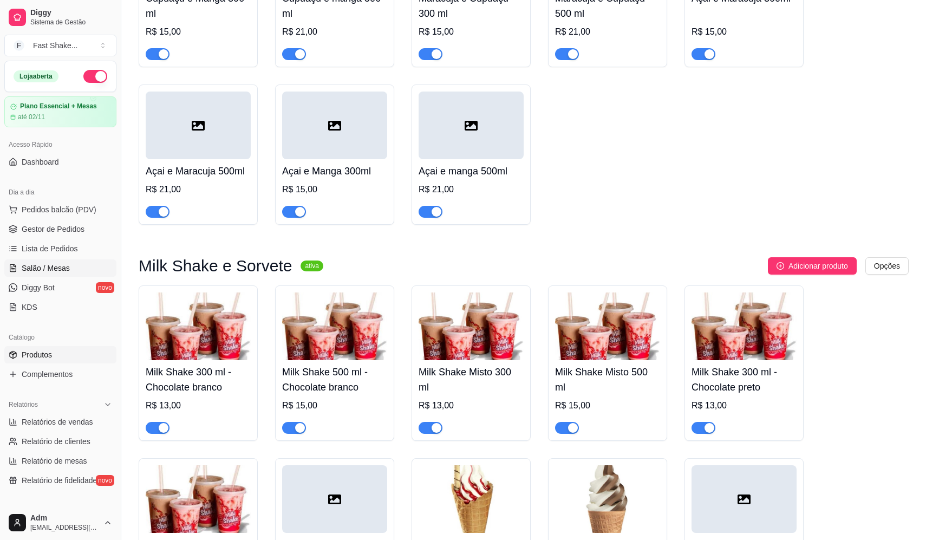
click at [57, 262] on link "Salão / Mesas" at bounding box center [60, 267] width 112 height 17
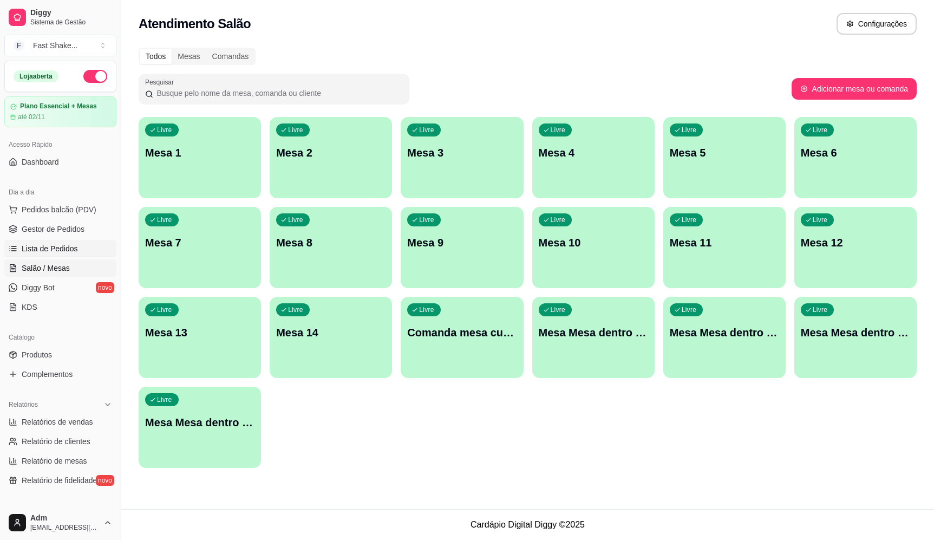
click at [48, 245] on span "Lista de Pedidos" at bounding box center [50, 248] width 56 height 11
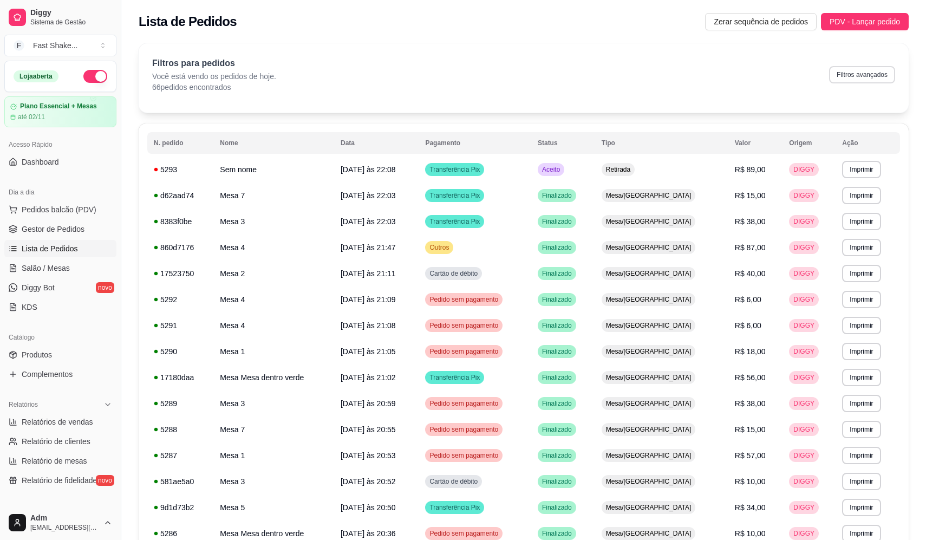
click at [872, 74] on button "Filtros avançados" at bounding box center [862, 74] width 66 height 17
select select "0"
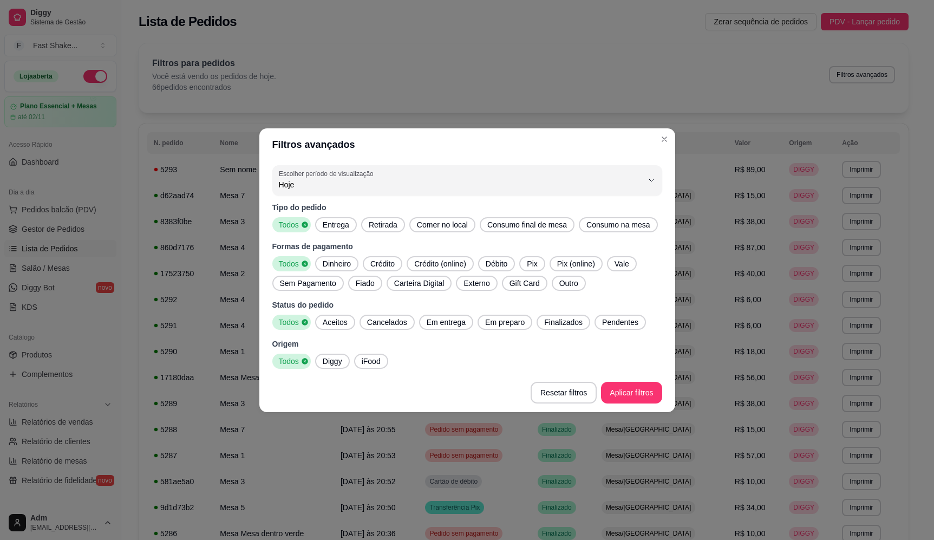
click at [578, 266] on span "Pix (online)" at bounding box center [576, 263] width 47 height 11
